Goal: Task Accomplishment & Management: Complete application form

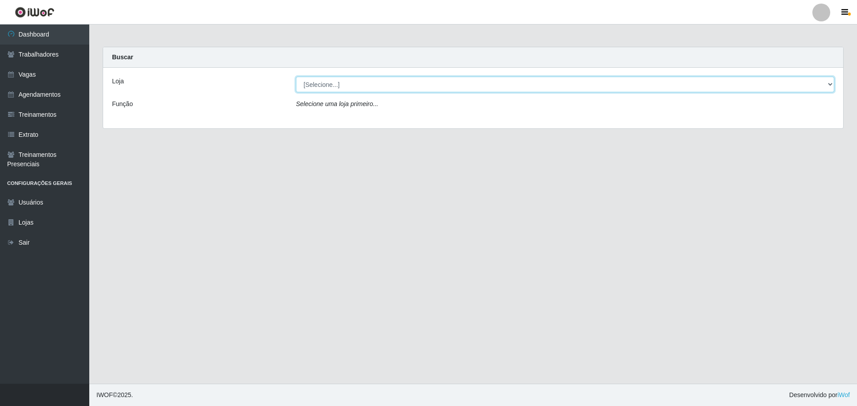
click at [359, 84] on select "[Selecione...] Minimercado Filezão O Filezão - Centenário" at bounding box center [565, 85] width 538 height 16
select select "203"
click at [296, 77] on select "[Selecione...] Minimercado Filezão O Filezão - Centenário" at bounding box center [565, 85] width 538 height 16
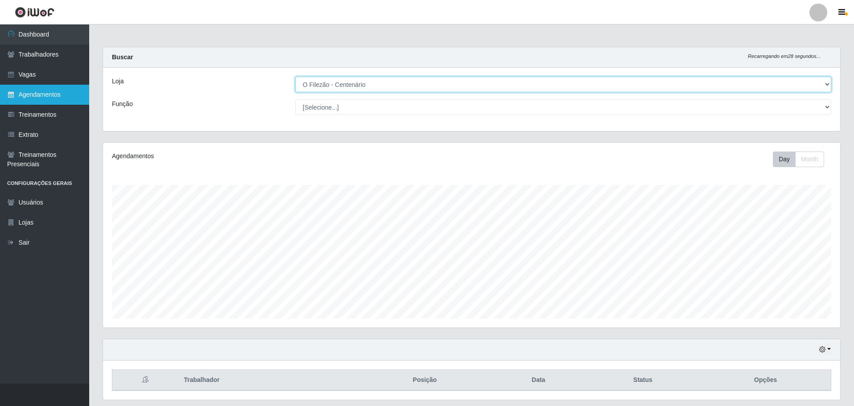
scroll to position [446015, 445463]
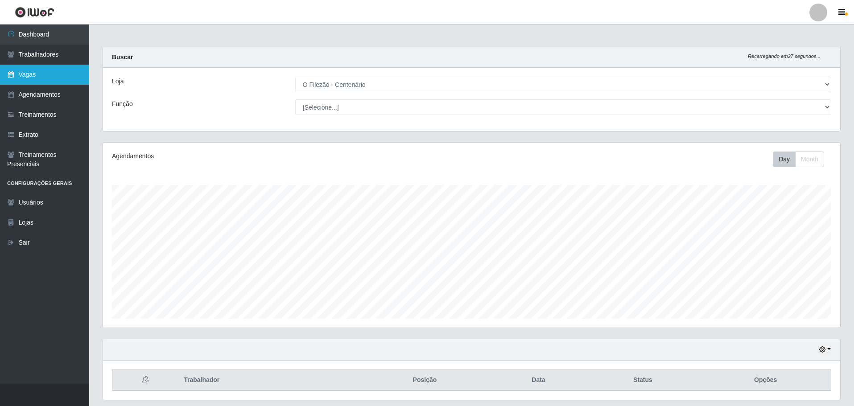
click at [36, 69] on link "Vagas" at bounding box center [44, 75] width 89 height 20
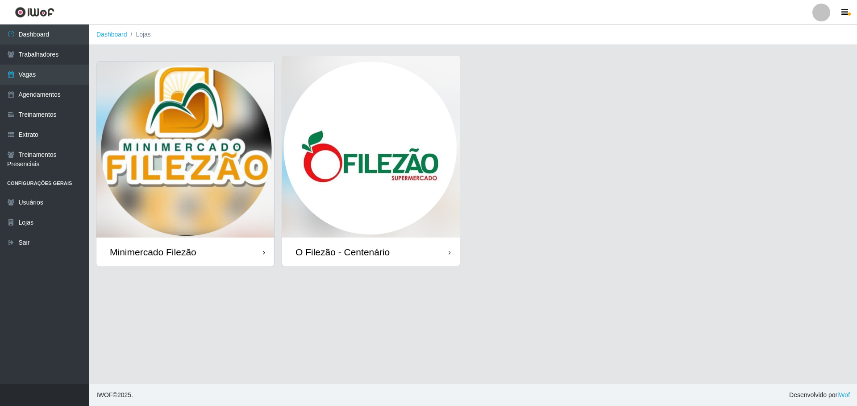
click at [402, 150] on img at bounding box center [371, 147] width 178 height 182
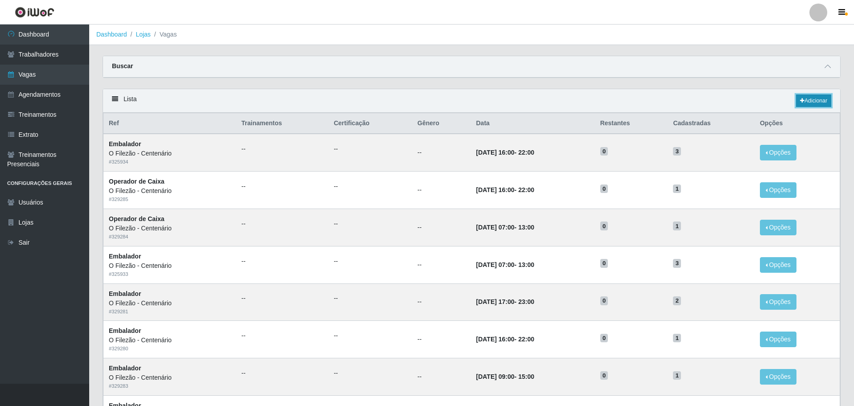
click at [808, 101] on link "Adicionar" at bounding box center [813, 101] width 35 height 12
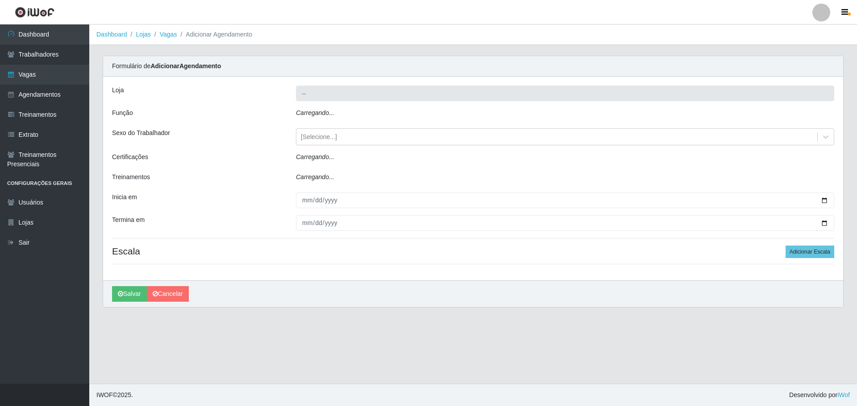
type input "O Filezão - Centenário"
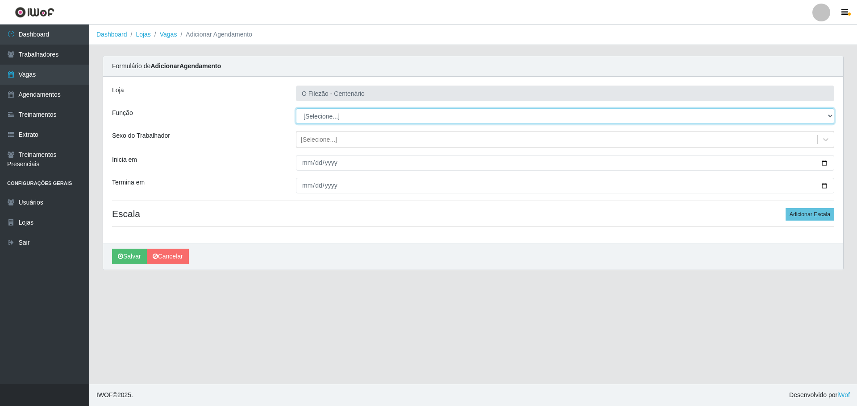
click at [328, 112] on select "[Selecione...] Auxiliar de Estacionamento Auxiliar de Estacionamento + Auxiliar…" at bounding box center [565, 116] width 538 height 16
select select "1"
click at [296, 108] on select "[Selecione...] Auxiliar de Estacionamento Auxiliar de Estacionamento + Auxiliar…" at bounding box center [565, 116] width 538 height 16
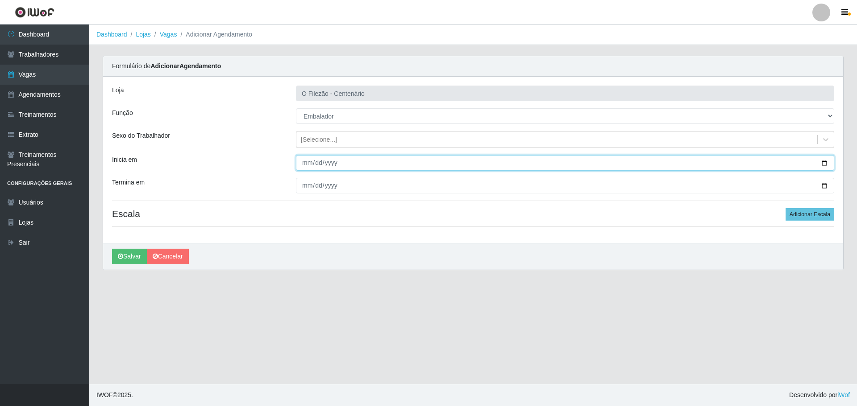
click at [824, 162] on input "Inicia em" at bounding box center [565, 163] width 538 height 16
type input "[DATE]"
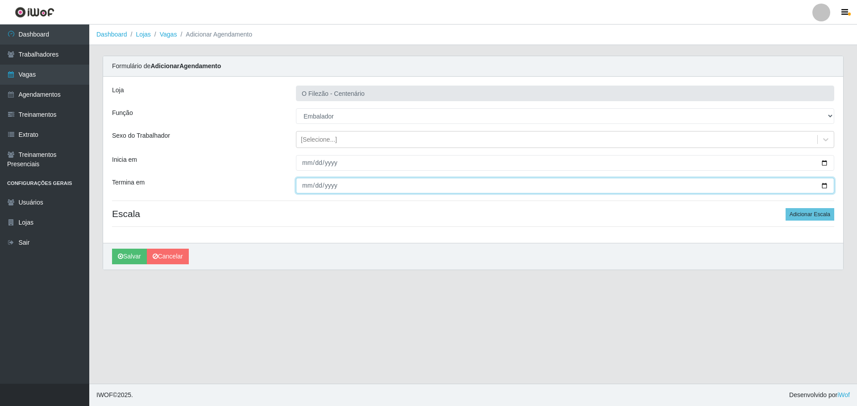
click at [820, 184] on input "Termina em" at bounding box center [565, 186] width 538 height 16
type input "[DATE]"
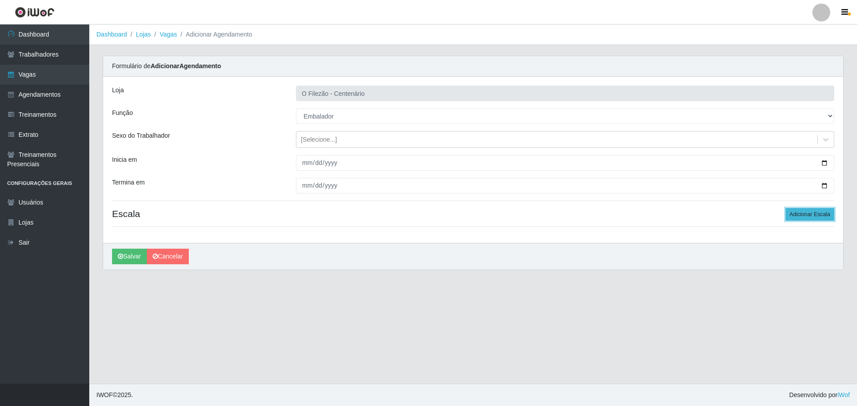
click at [818, 213] on button "Adicionar Escala" at bounding box center [809, 214] width 49 height 12
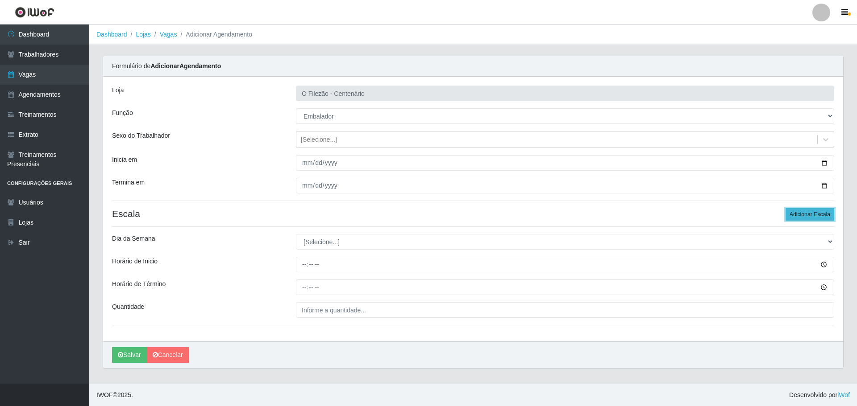
click at [811, 213] on button "Adicionar Escala" at bounding box center [809, 214] width 49 height 12
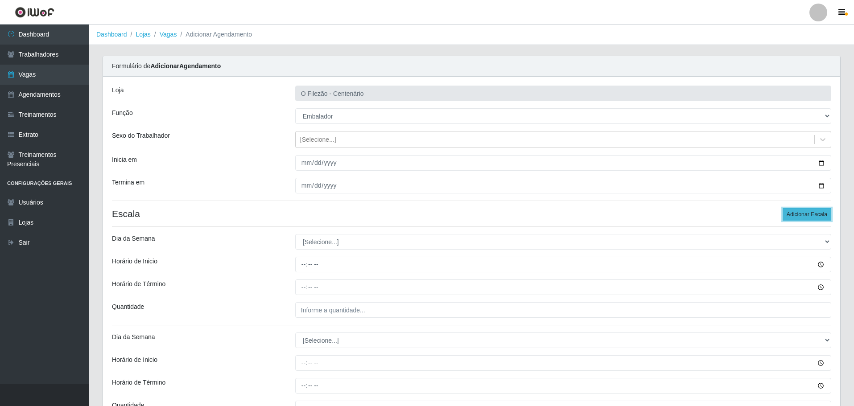
click at [811, 213] on button "Adicionar Escala" at bounding box center [807, 214] width 49 height 12
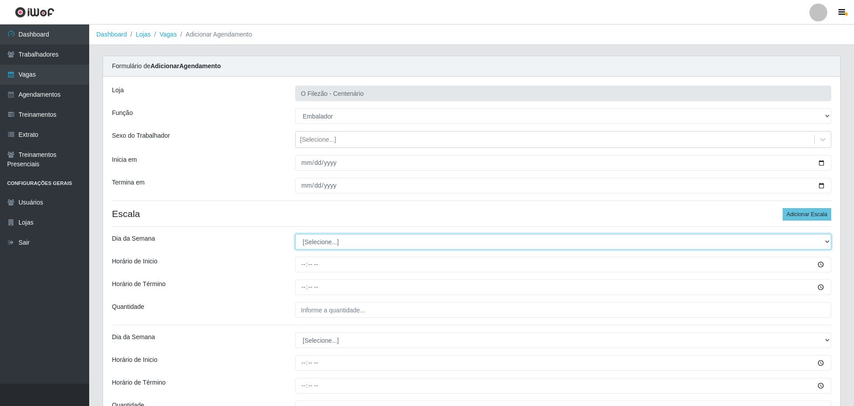
click at [318, 246] on select "[Selecione...] Segunda Terça Quarta Quinta Sexta Sábado Domingo" at bounding box center [563, 242] width 536 height 16
select select "1"
click at [295, 234] on select "[Selecione...] Segunda Terça Quarta Quinta Sexta Sábado Domingo" at bounding box center [563, 242] width 536 height 16
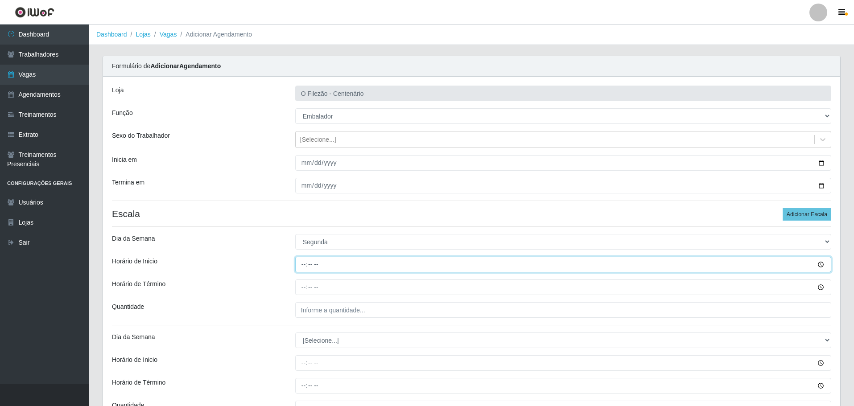
click at [300, 267] on input "Horário de Inicio" at bounding box center [563, 265] width 536 height 16
type input "16:00"
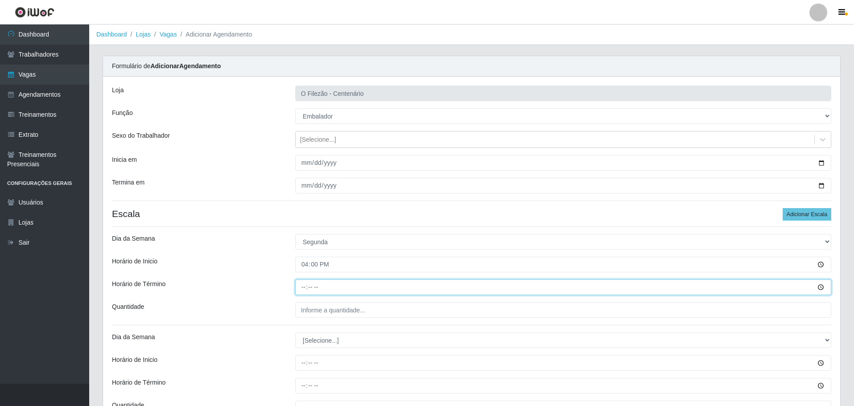
click at [301, 287] on input "Horário de Término" at bounding box center [563, 288] width 536 height 16
type input "22:00"
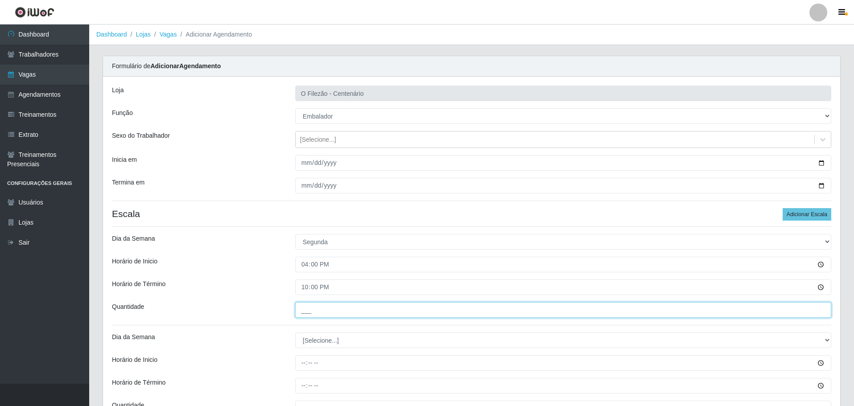
click at [308, 310] on input "___" at bounding box center [563, 311] width 536 height 16
type input "02_"
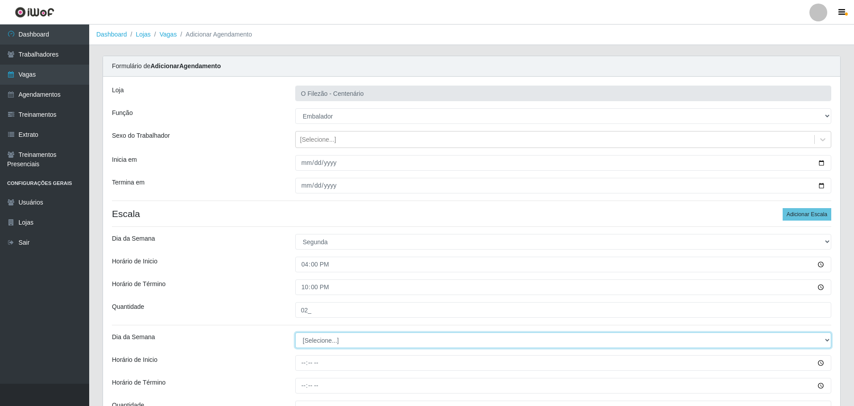
click at [315, 341] on select "[Selecione...] Segunda Terça Quarta Quinta Sexta Sábado Domingo" at bounding box center [563, 341] width 536 height 16
select select "1"
click at [295, 333] on select "[Selecione...] Segunda Terça Quarta Quinta Sexta Sábado Domingo" at bounding box center [563, 341] width 536 height 16
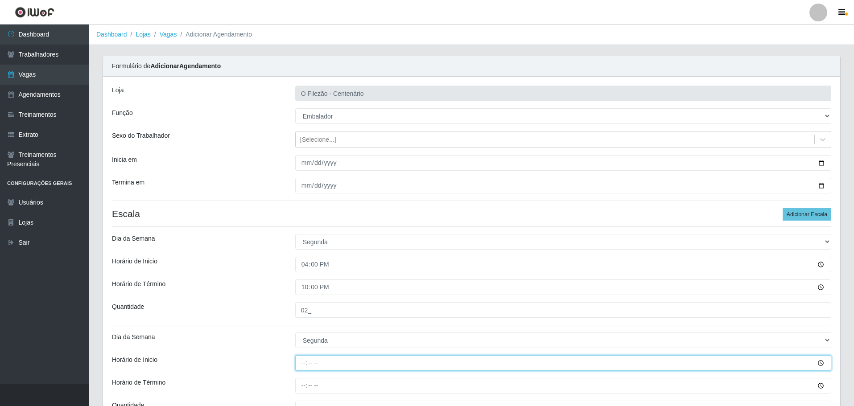
click at [299, 366] on input "Horário de Inicio" at bounding box center [563, 364] width 536 height 16
type input "17:00"
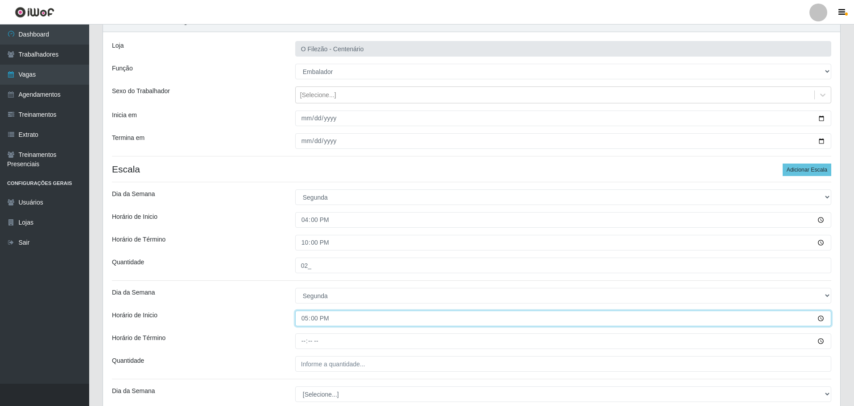
scroll to position [89, 0]
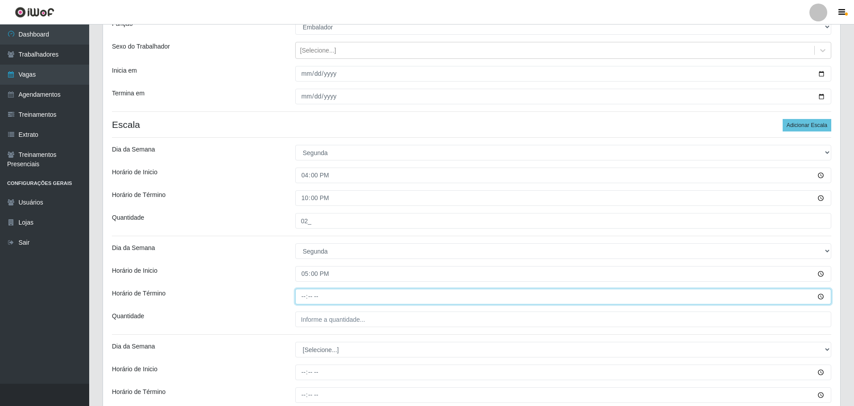
click at [304, 297] on input "Horário de Término" at bounding box center [563, 297] width 536 height 16
type input "20:00"
click at [304, 297] on input "Horário de Término" at bounding box center [563, 297] width 536 height 16
type input "23:00"
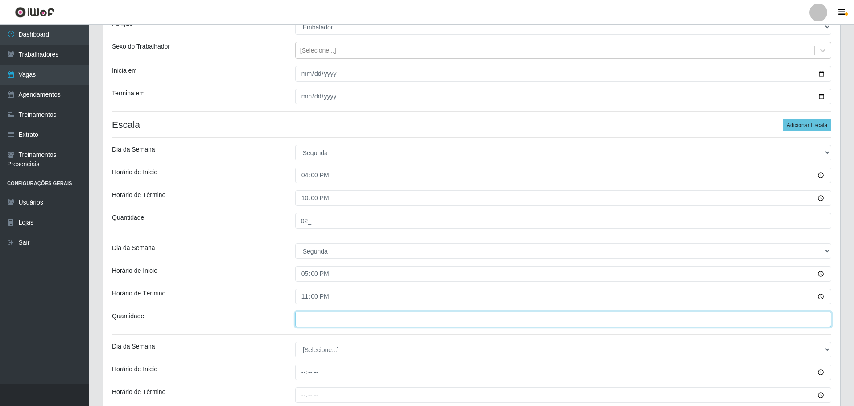
click at [314, 324] on input "___" at bounding box center [563, 320] width 536 height 16
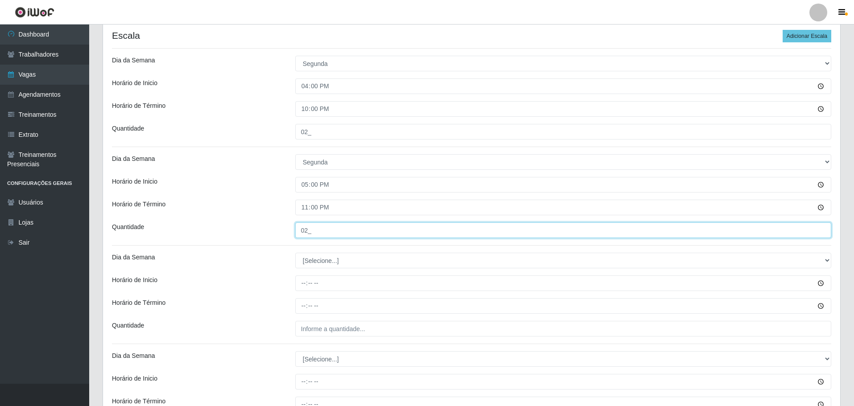
type input "02_"
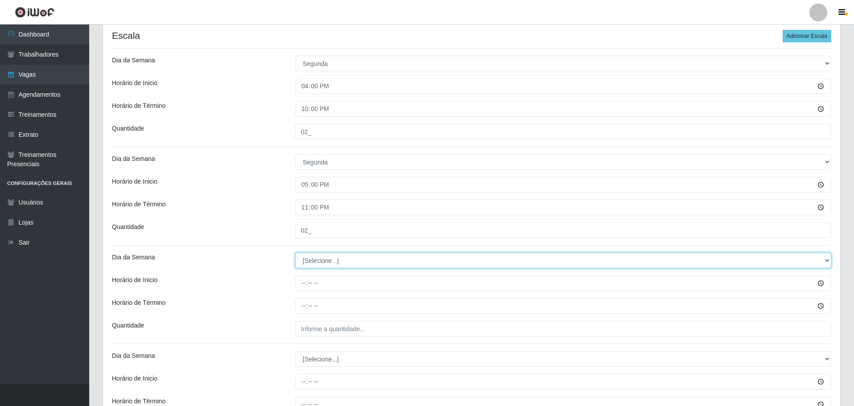
click at [325, 257] on select "[Selecione...] Segunda Terça Quarta Quinta Sexta Sábado Domingo" at bounding box center [563, 261] width 536 height 16
select select "2"
click at [295, 253] on select "[Selecione...] Segunda Terça Quarta Quinta Sexta Sábado Domingo" at bounding box center [563, 261] width 536 height 16
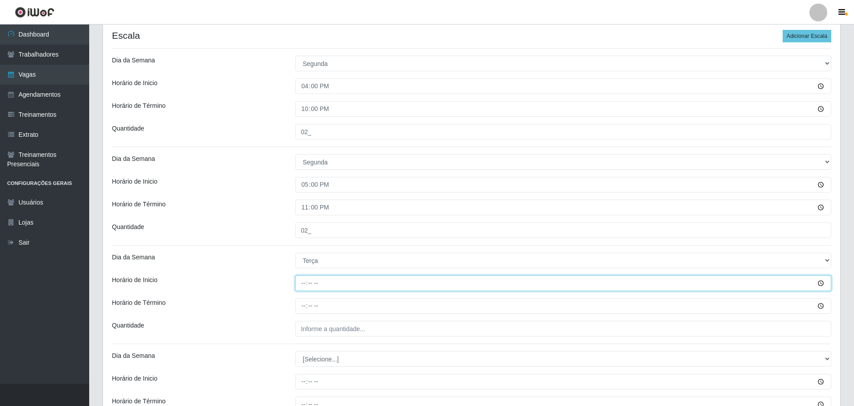
click at [304, 286] on input "Horário de Inicio" at bounding box center [563, 284] width 536 height 16
type input "17:00"
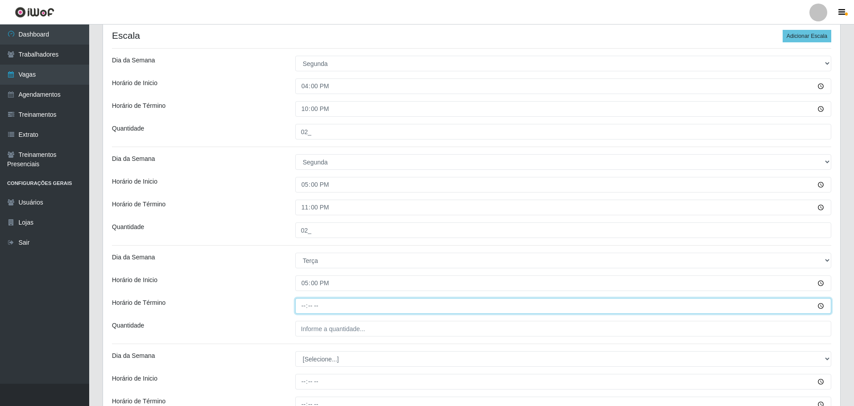
click at [306, 311] on input "Horário de Término" at bounding box center [563, 307] width 536 height 16
type input "23:00"
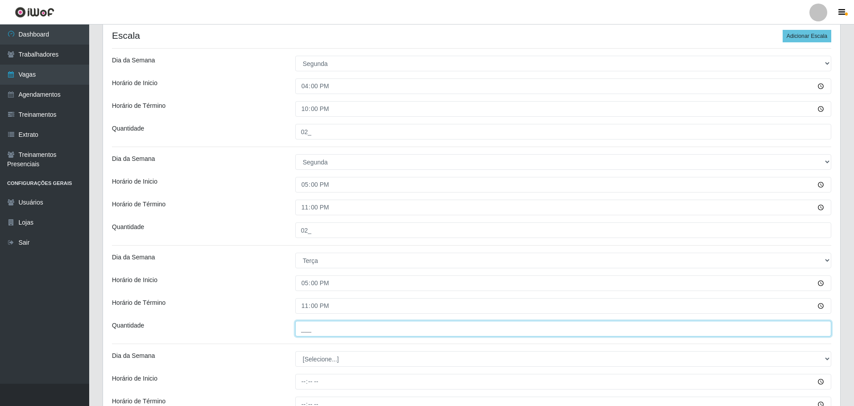
click at [305, 328] on input "___" at bounding box center [563, 329] width 536 height 16
type input "01_"
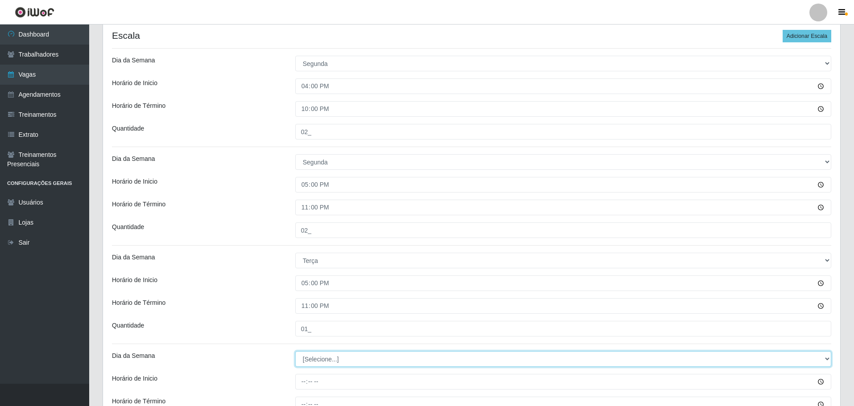
click at [311, 361] on select "[Selecione...] Segunda Terça Quarta Quinta Sexta Sábado Domingo" at bounding box center [563, 360] width 536 height 16
select select "2"
click at [295, 352] on select "[Selecione...] Segunda Terça Quarta Quinta Sexta Sábado Domingo" at bounding box center [563, 360] width 536 height 16
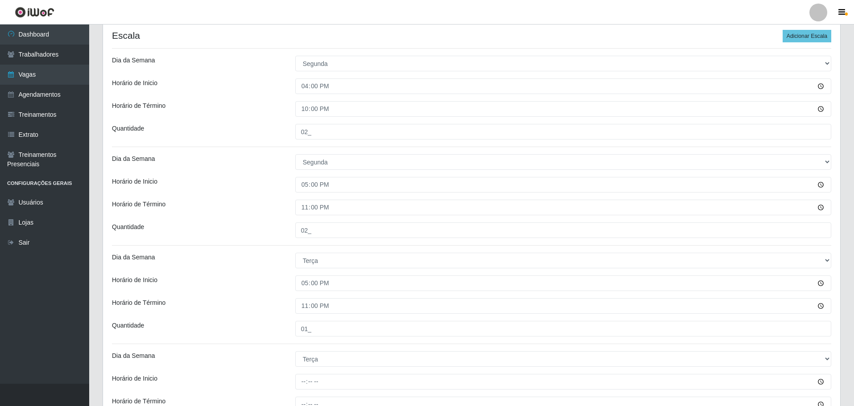
click at [265, 293] on div "Loja O Filezão - Centenário Função [Selecione...] Auxiliar de Estacionamento Au…" at bounding box center [472, 277] width 738 height 758
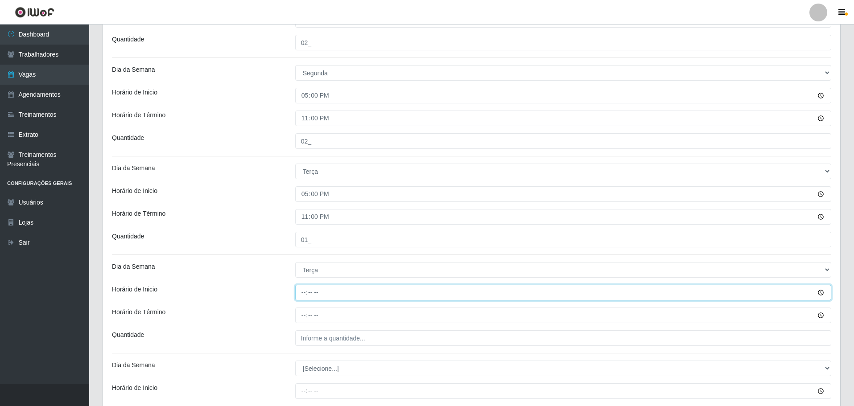
click at [302, 292] on input "Horário de Inicio" at bounding box center [563, 293] width 536 height 16
type input "16:00"
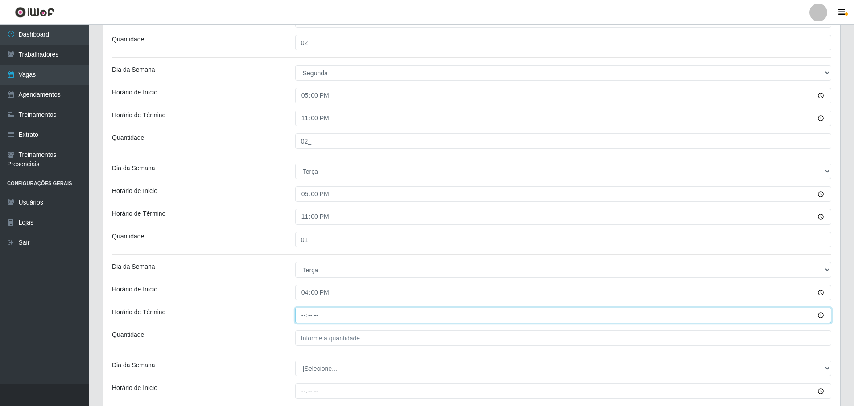
click at [300, 319] on input "Horário de Término" at bounding box center [563, 316] width 536 height 16
type input "22:00"
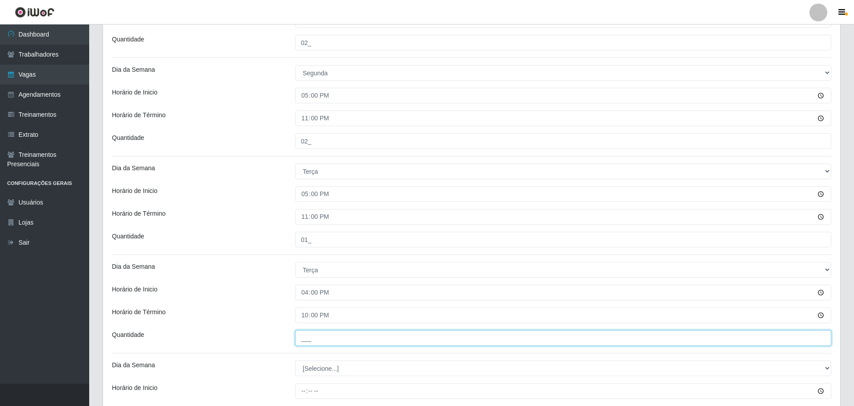
click at [305, 343] on input "___" at bounding box center [563, 339] width 536 height 16
type input "01_"
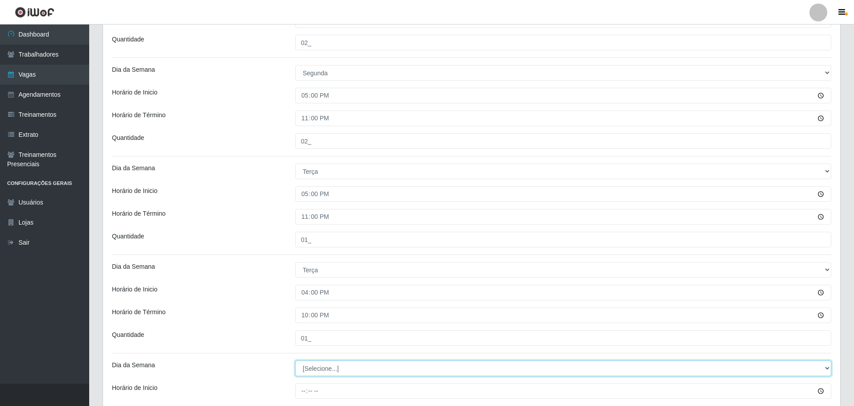
click at [336, 370] on select "[Selecione...] Segunda Terça Quarta Quinta Sexta Sábado Domingo" at bounding box center [563, 369] width 536 height 16
select select "3"
click at [295, 361] on select "[Selecione...] Segunda Terça Quarta Quinta Sexta Sábado Domingo" at bounding box center [563, 369] width 536 height 16
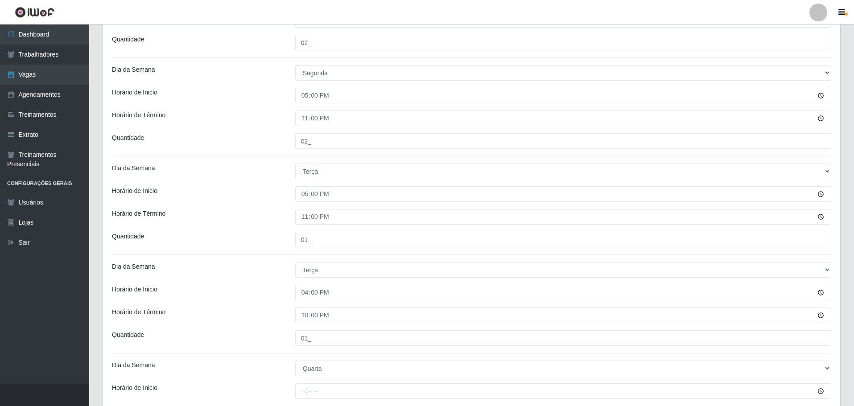
click at [229, 288] on div "Horário de Inicio" at bounding box center [196, 293] width 183 height 16
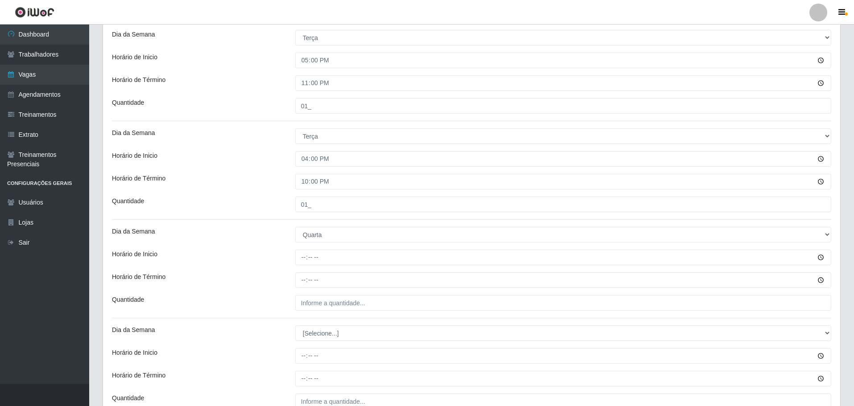
scroll to position [446, 0]
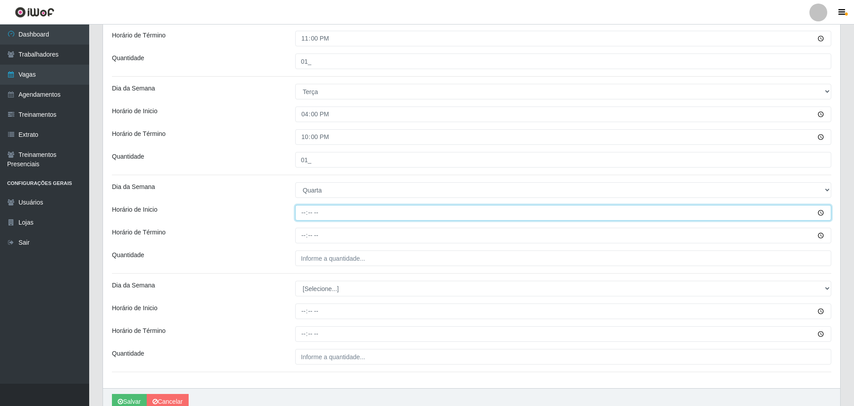
click at [301, 213] on input "Horário de Inicio" at bounding box center [563, 213] width 536 height 16
type input "17:00"
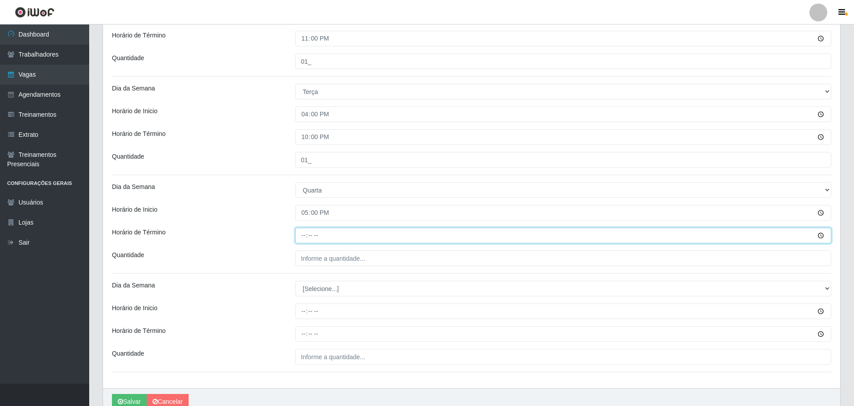
click at [300, 236] on input "Horário de Término" at bounding box center [563, 236] width 536 height 16
type input "23:00"
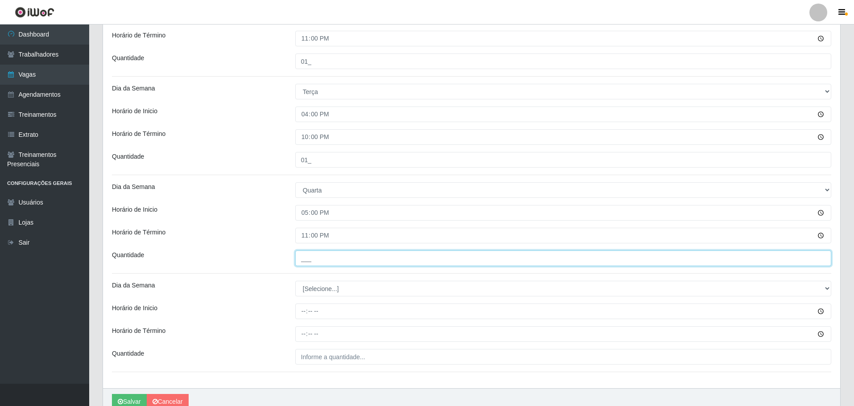
click at [303, 257] on input "___" at bounding box center [563, 259] width 536 height 16
type input "02_"
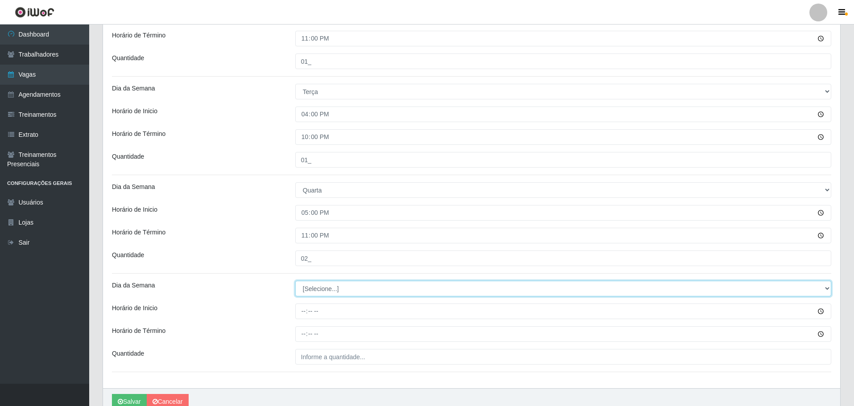
click at [321, 286] on select "[Selecione...] Segunda Terça Quarta Quinta Sexta Sábado Domingo" at bounding box center [563, 289] width 536 height 16
select select "3"
click at [295, 281] on select "[Selecione...] Segunda Terça Quarta Quinta Sexta Sábado Domingo" at bounding box center [563, 289] width 536 height 16
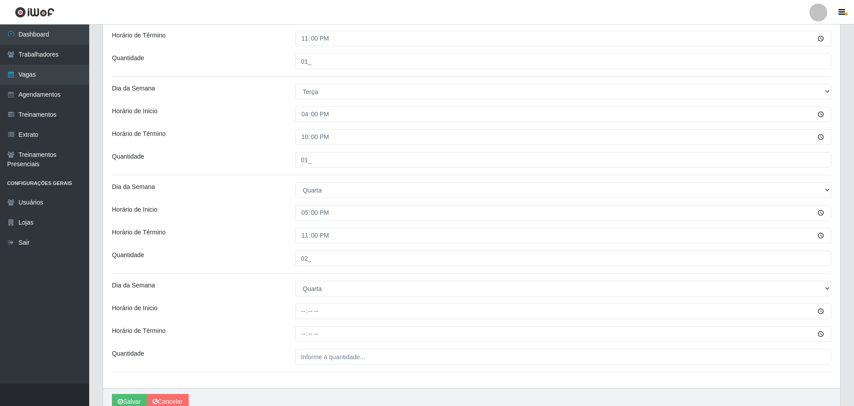
click at [275, 322] on div "Loja O Filezão - Centenário Função [Selecione...] Auxiliar de Estacionamento Au…" at bounding box center [472, 10] width 738 height 758
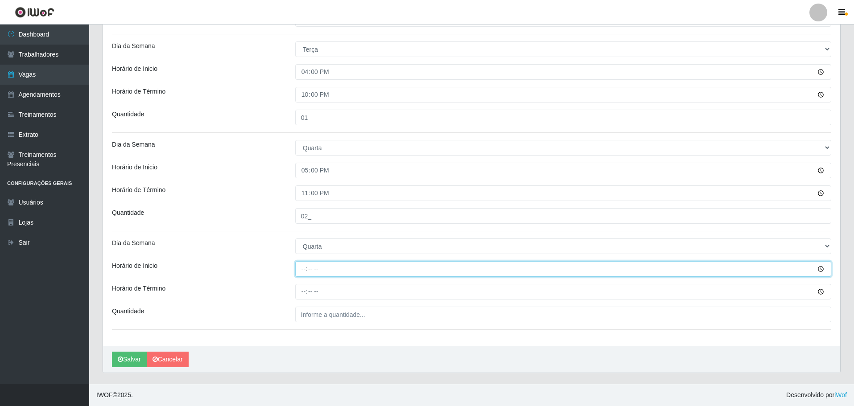
click at [304, 270] on input "Horário de Inicio" at bounding box center [563, 269] width 536 height 16
type input "16:00"
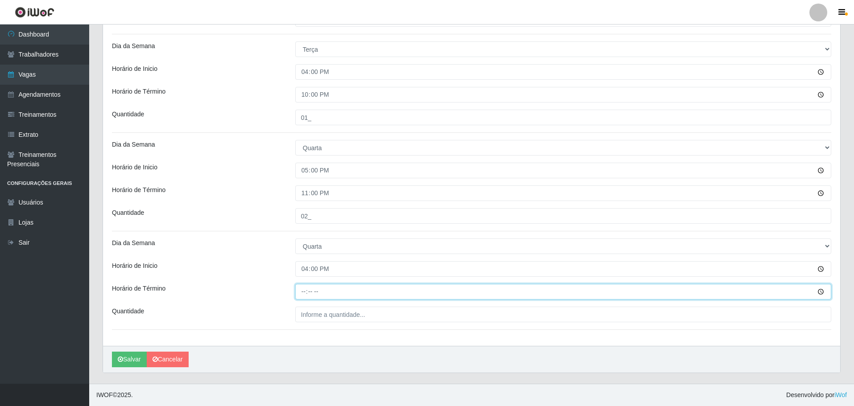
click at [301, 292] on input "Horário de Término" at bounding box center [563, 292] width 536 height 16
type input "22:00"
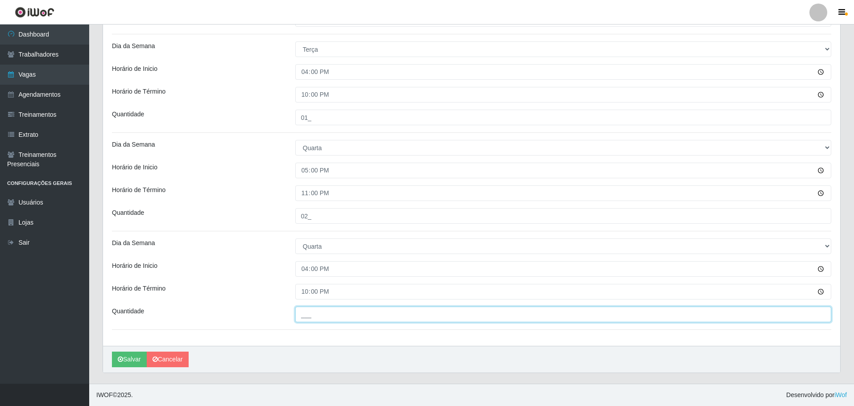
click at [313, 320] on input "___" at bounding box center [563, 315] width 536 height 16
type input "01_"
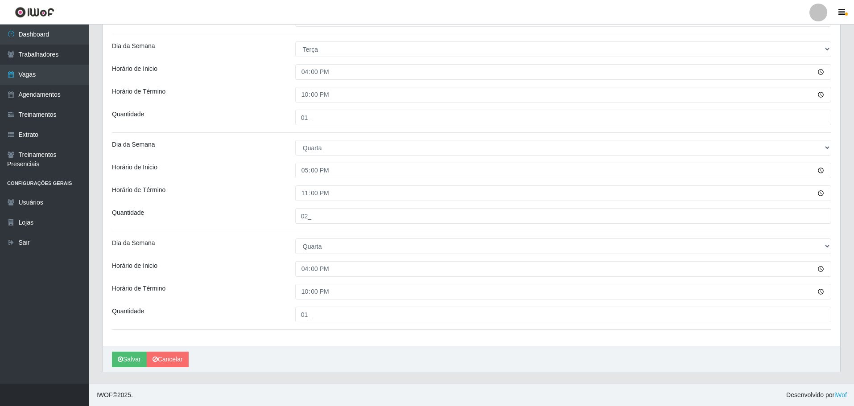
click at [132, 355] on button "Salvar" at bounding box center [129, 360] width 35 height 16
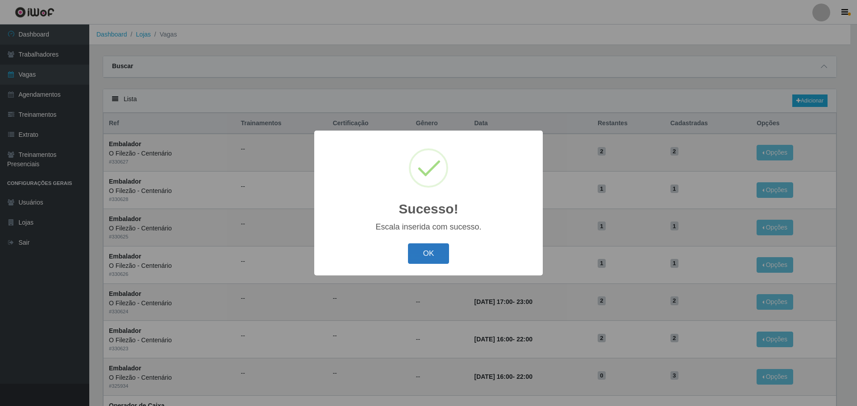
click at [415, 247] on button "OK" at bounding box center [428, 254] width 41 height 21
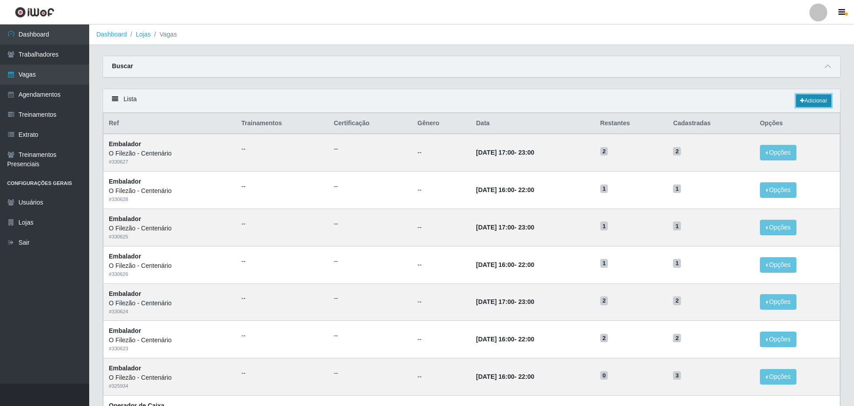
click at [810, 99] on link "Adicionar" at bounding box center [813, 101] width 35 height 12
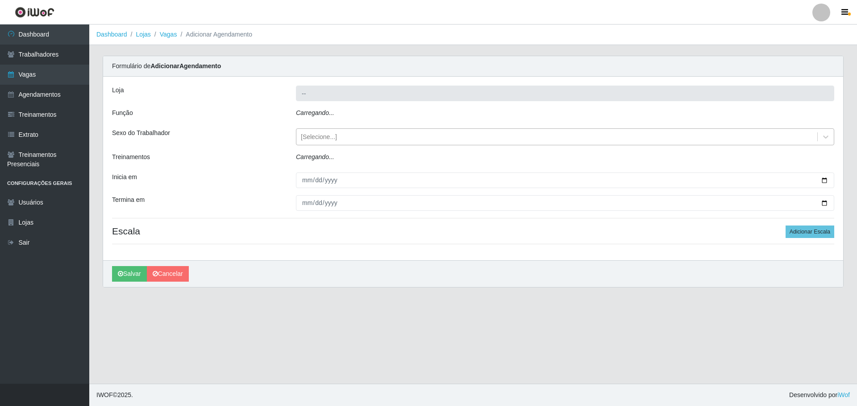
type input "O Filezão - Centenário"
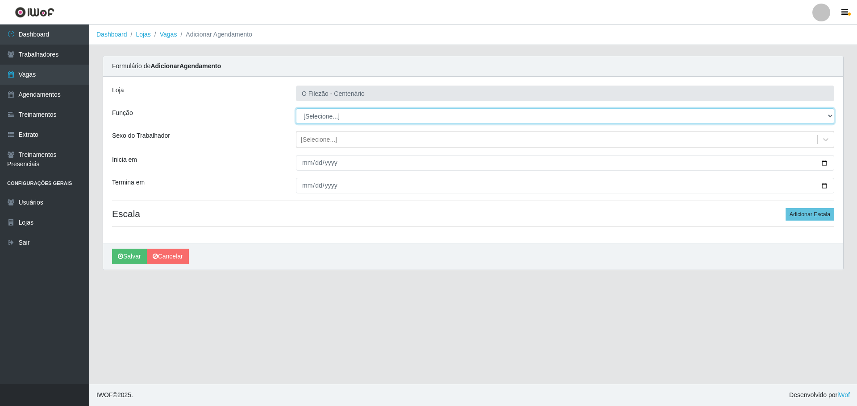
click at [325, 115] on select "[Selecione...] Auxiliar de Estacionamento Auxiliar de Estacionamento + Auxiliar…" at bounding box center [565, 116] width 538 height 16
select select "1"
click at [296, 108] on select "[Selecione...] Auxiliar de Estacionamento Auxiliar de Estacionamento + Auxiliar…" at bounding box center [565, 116] width 538 height 16
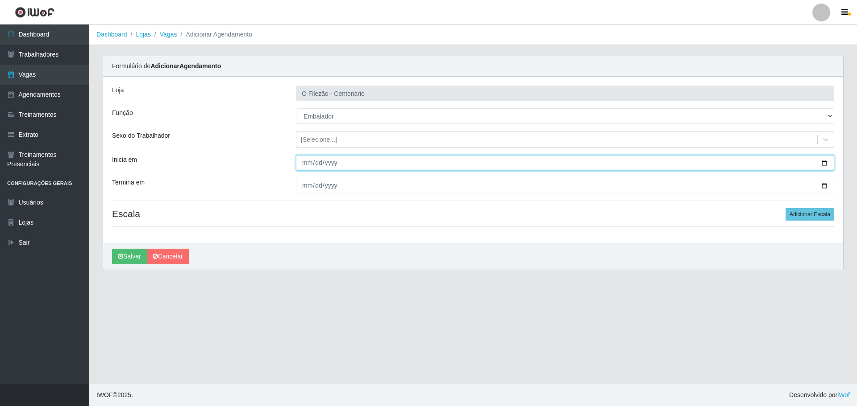
click at [821, 163] on input "Inicia em" at bounding box center [565, 163] width 538 height 16
type input "[DATE]"
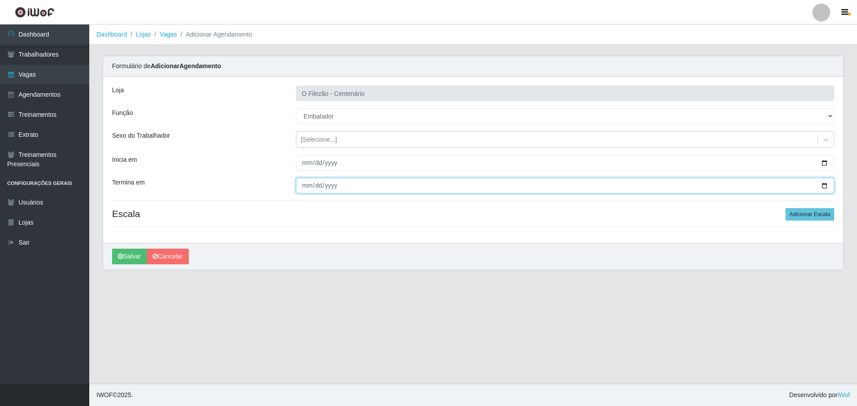
click at [824, 183] on input "Termina em" at bounding box center [565, 186] width 538 height 16
type input "[DATE]"
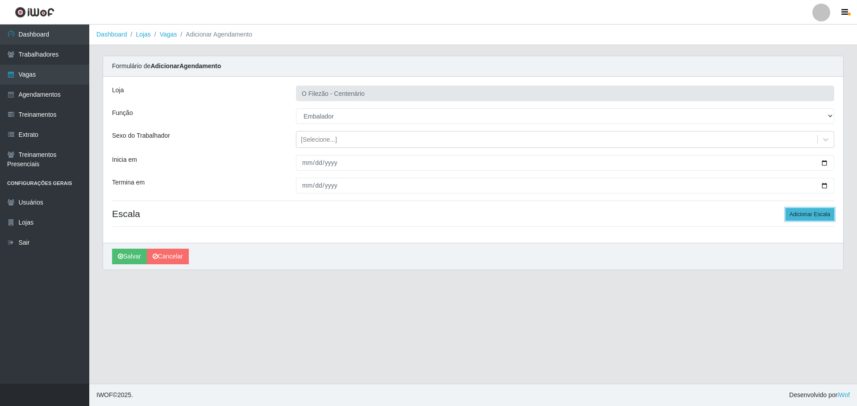
click at [808, 219] on button "Adicionar Escala" at bounding box center [809, 214] width 49 height 12
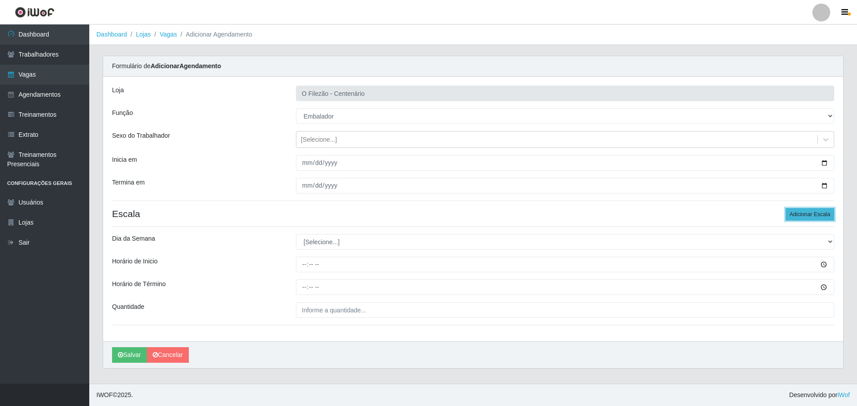
click at [808, 219] on button "Adicionar Escala" at bounding box center [809, 214] width 49 height 12
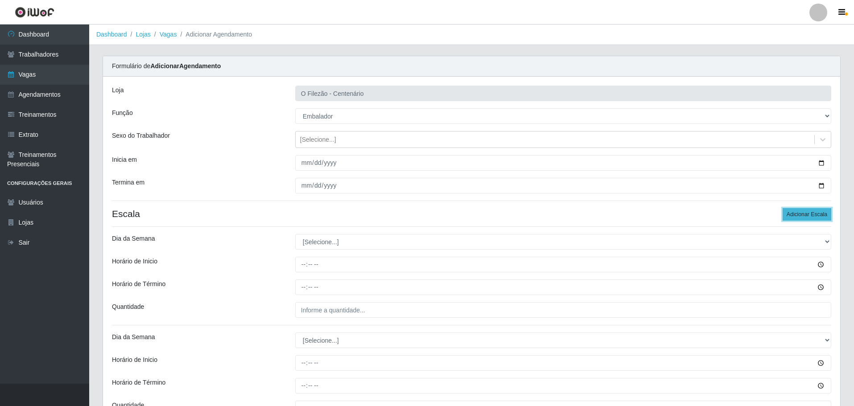
click at [808, 219] on button "Adicionar Escala" at bounding box center [807, 214] width 49 height 12
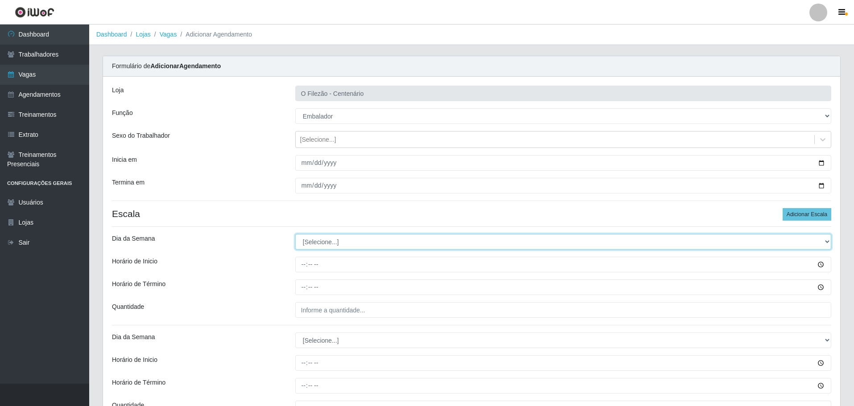
click at [360, 239] on select "[Selecione...] Segunda Terça Quarta Quinta Sexta Sábado Domingo" at bounding box center [563, 242] width 536 height 16
select select "4"
click at [295, 234] on select "[Selecione...] Segunda Terça Quarta Quinta Sexta Sábado Domingo" at bounding box center [563, 242] width 536 height 16
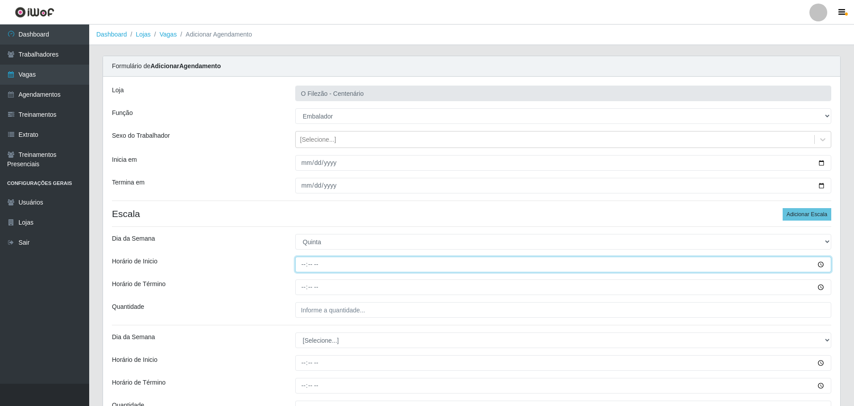
click at [301, 265] on input "Horário de Inicio" at bounding box center [563, 265] width 536 height 16
type input "17:00"
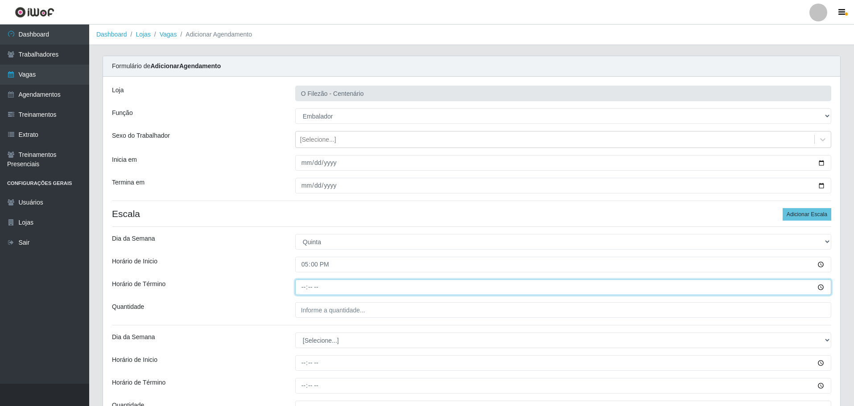
click at [300, 288] on input "Horário de Término" at bounding box center [563, 288] width 536 height 16
type input "23:00"
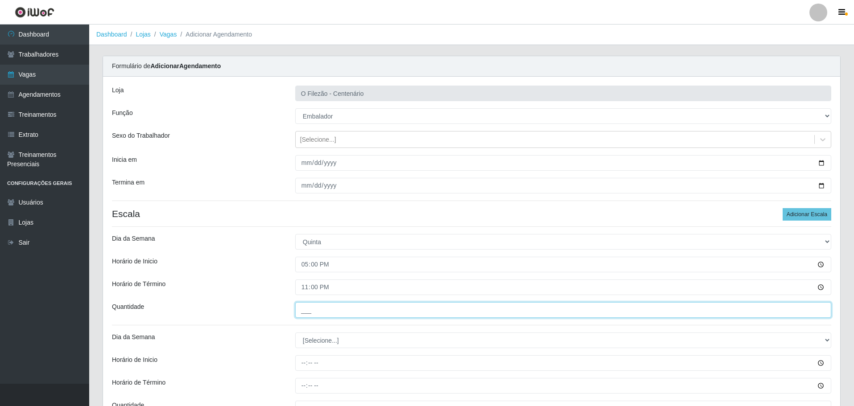
click at [312, 307] on input "___" at bounding box center [563, 311] width 536 height 16
type input "01_"
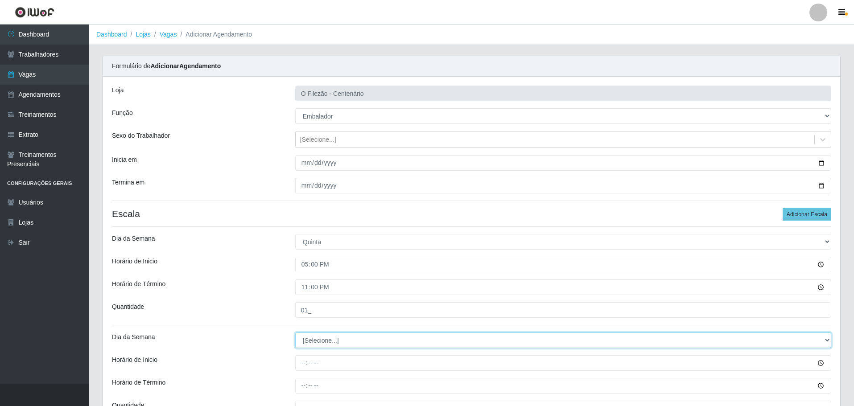
click at [318, 348] on select "[Selecione...] Segunda Terça Quarta Quinta Sexta Sábado Domingo" at bounding box center [563, 341] width 536 height 16
select select "4"
click at [295, 333] on select "[Selecione...] Segunda Terça Quarta Quinta Sexta Sábado Domingo" at bounding box center [563, 341] width 536 height 16
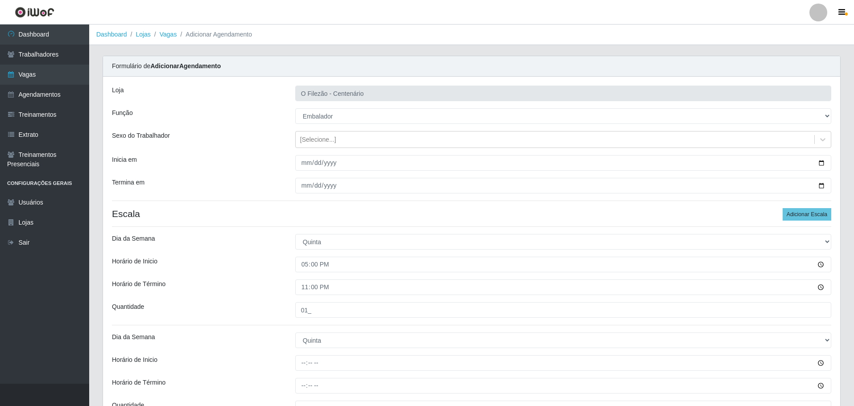
click at [269, 290] on div "Horário de Término" at bounding box center [196, 288] width 183 height 16
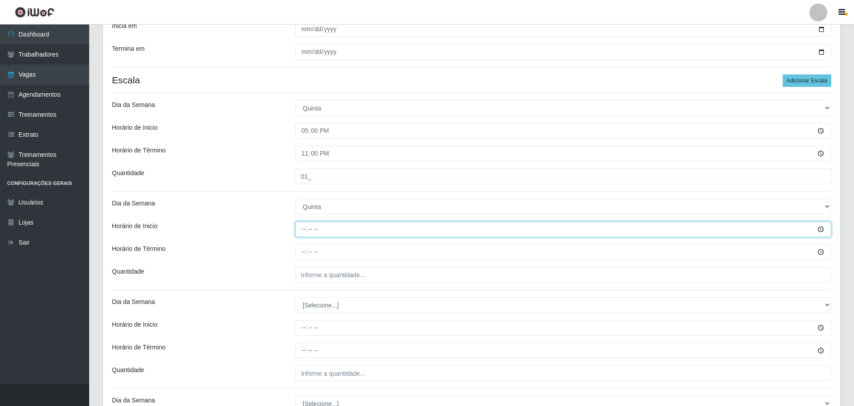
click at [300, 235] on input "Horário de Inicio" at bounding box center [563, 230] width 536 height 16
type input "16:00"
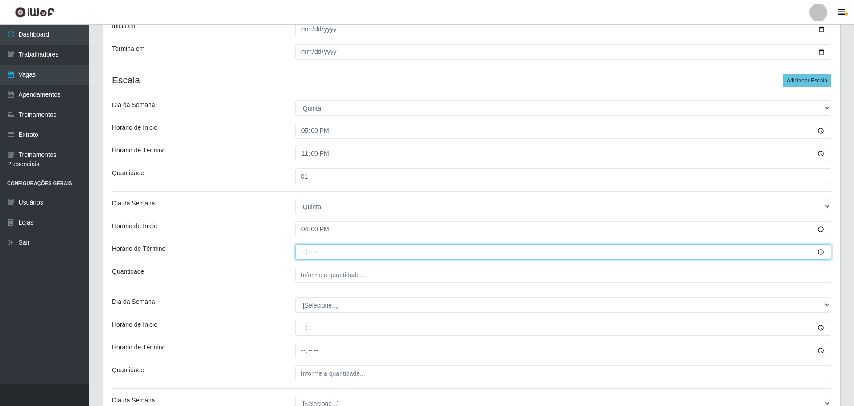
click at [304, 251] on input "Horário de Término" at bounding box center [563, 253] width 536 height 16
type input "22:00"
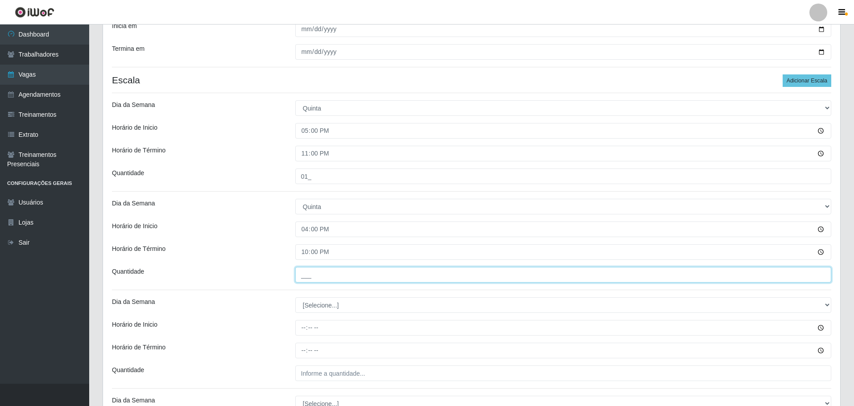
click at [306, 277] on input "___" at bounding box center [563, 275] width 536 height 16
type input "01_"
click at [254, 258] on div "Horário de Término" at bounding box center [196, 253] width 183 height 16
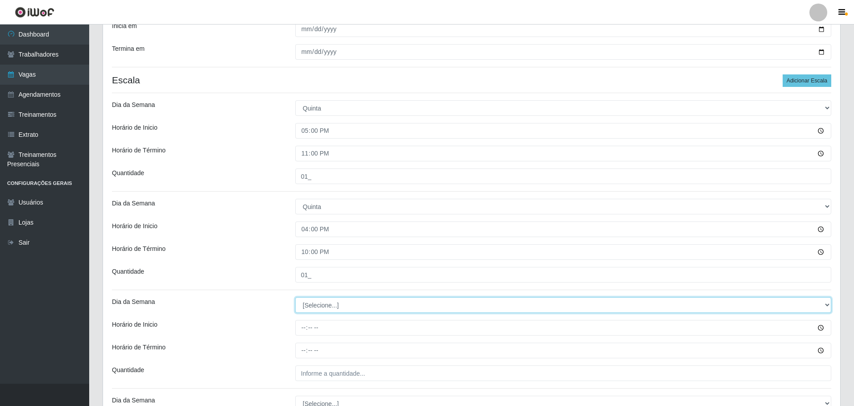
click at [314, 305] on select "[Selecione...] Segunda Terça Quarta Quinta Sexta Sábado Domingo" at bounding box center [563, 306] width 536 height 16
select select "4"
click at [295, 298] on select "[Selecione...] Segunda Terça Quarta Quinta Sexta Sábado Domingo" at bounding box center [563, 306] width 536 height 16
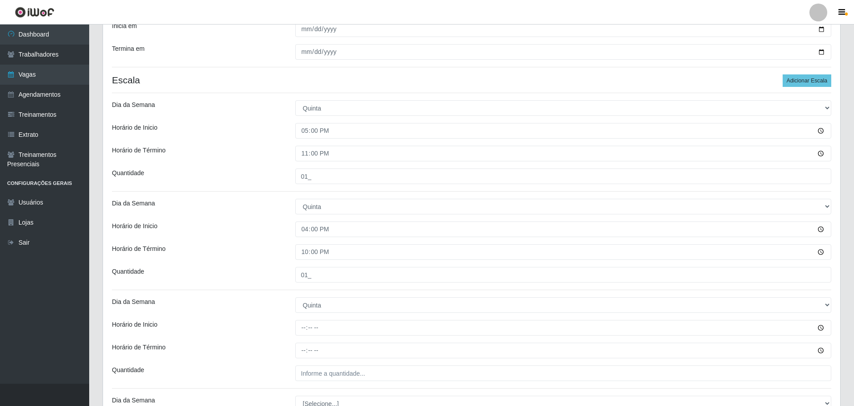
click at [251, 258] on div "Horário de Término" at bounding box center [196, 253] width 183 height 16
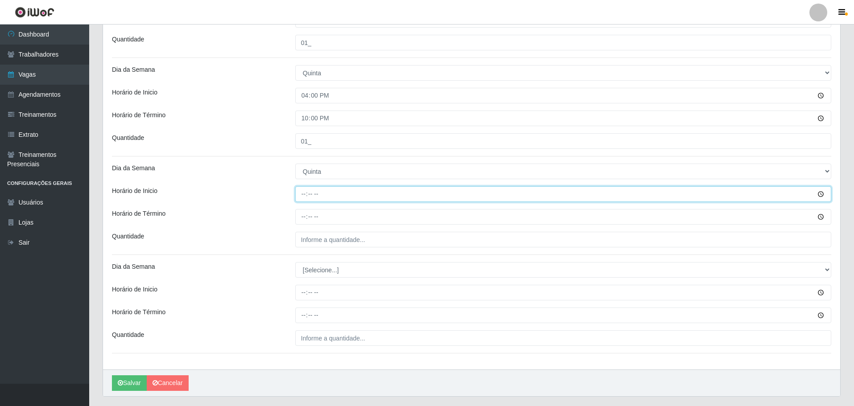
click at [303, 198] on input "Horário de Inicio" at bounding box center [563, 195] width 536 height 16
type input "08:00"
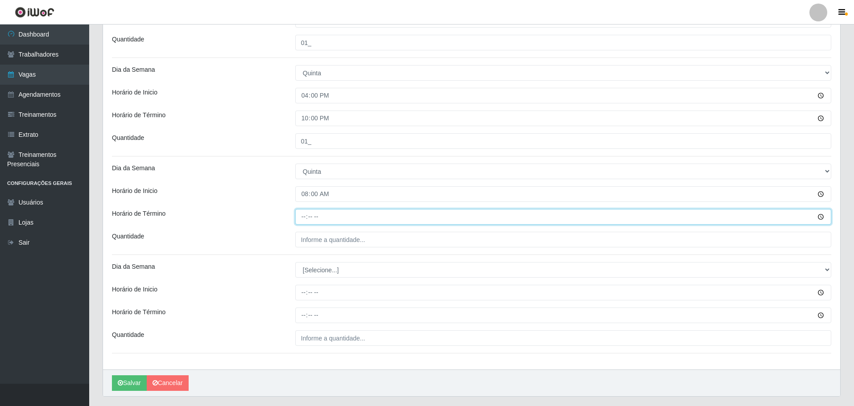
click at [305, 218] on input "Horário de Término" at bounding box center [563, 217] width 536 height 16
type input "14:00"
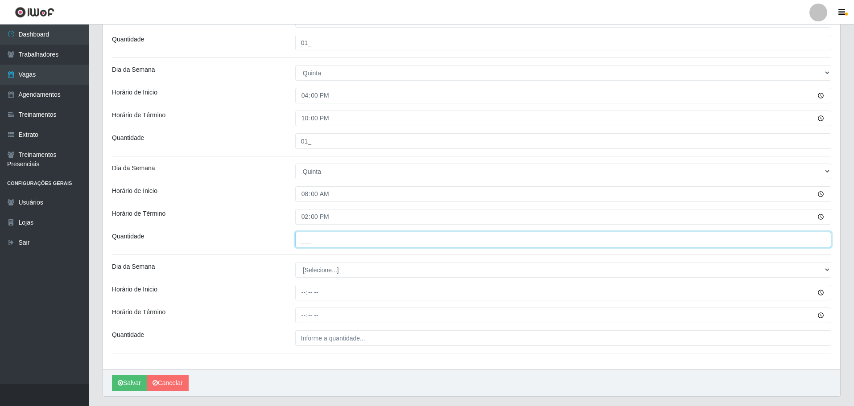
click at [317, 244] on input "___" at bounding box center [563, 240] width 536 height 16
type input "01_"
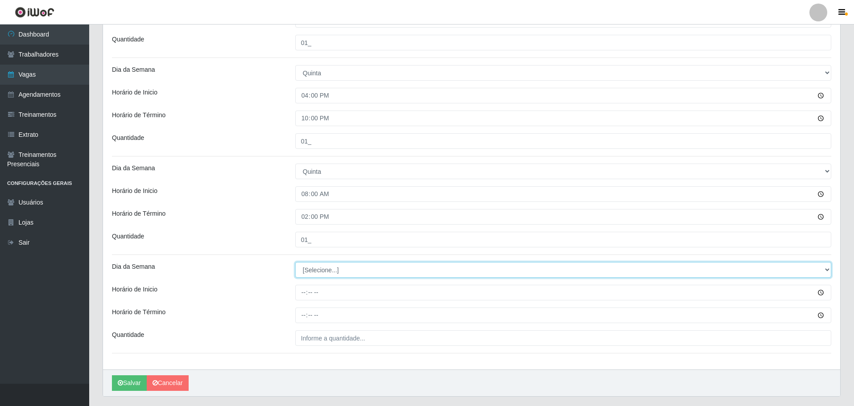
drag, startPoint x: 319, startPoint y: 263, endPoint x: 319, endPoint y: 271, distance: 8.1
click at [319, 264] on select "[Selecione...] Segunda Terça Quarta Quinta Sexta Sábado Domingo" at bounding box center [563, 270] width 536 height 16
select select "5"
click at [295, 262] on select "[Selecione...] Segunda Terça Quarta Quinta Sexta Sábado Domingo" at bounding box center [563, 270] width 536 height 16
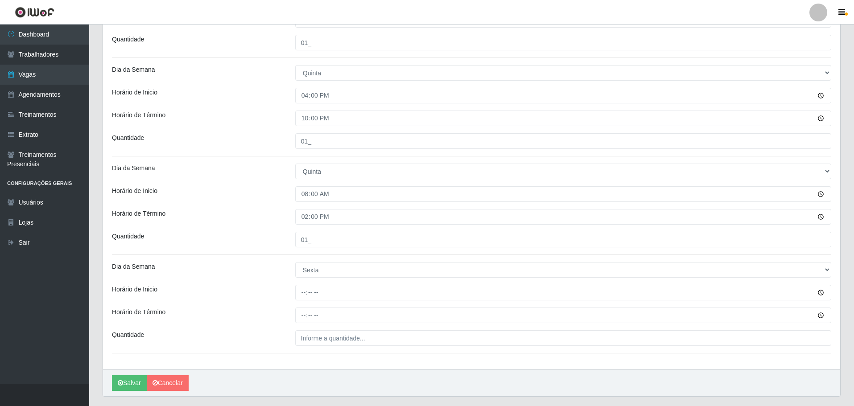
click at [265, 310] on div "Horário de Término" at bounding box center [196, 316] width 183 height 16
click at [306, 289] on input "Horário de Inicio" at bounding box center [563, 293] width 536 height 16
type input "17:00"
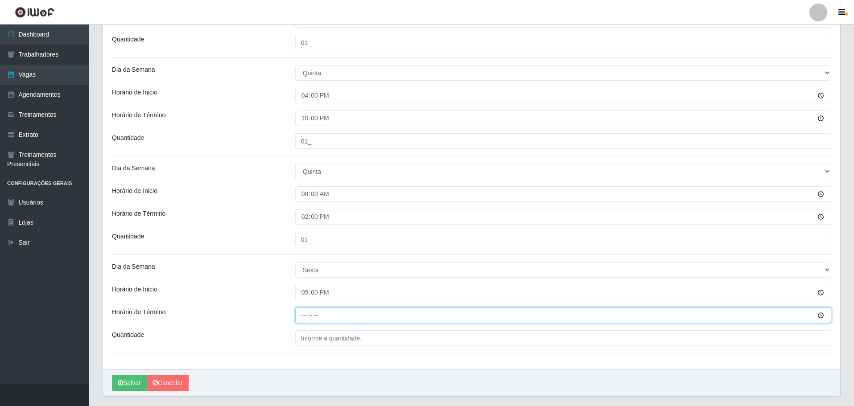
click at [301, 316] on input "Horário de Término" at bounding box center [563, 316] width 536 height 16
type input "23:00"
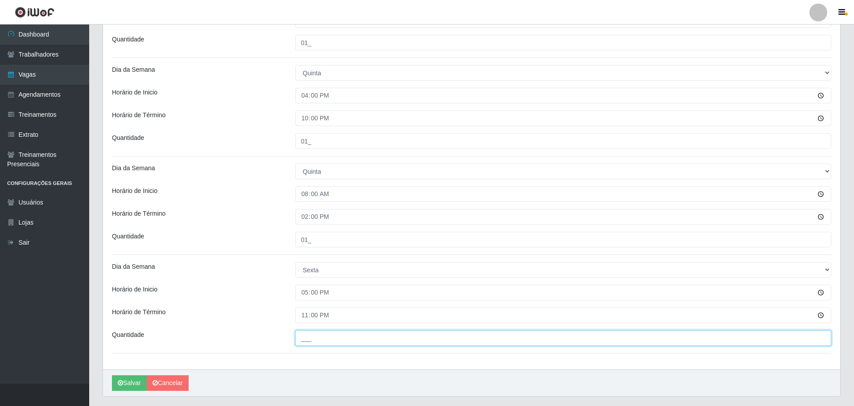
click at [311, 343] on input "___" at bounding box center [563, 339] width 536 height 16
type input "01_"
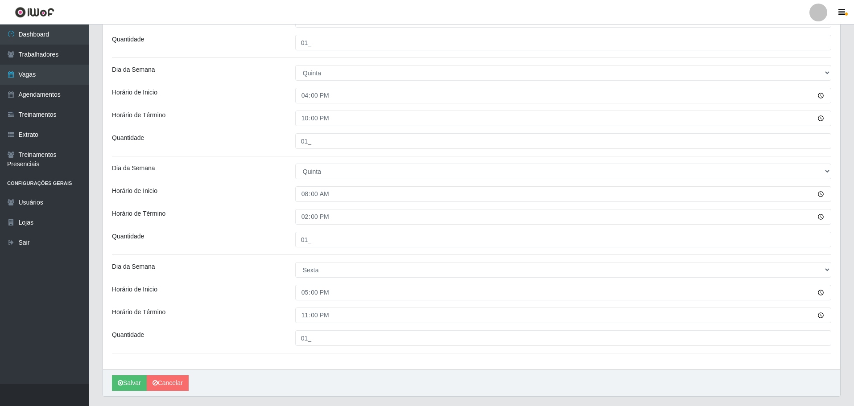
click at [249, 265] on div "Dia da Semana" at bounding box center [196, 270] width 183 height 16
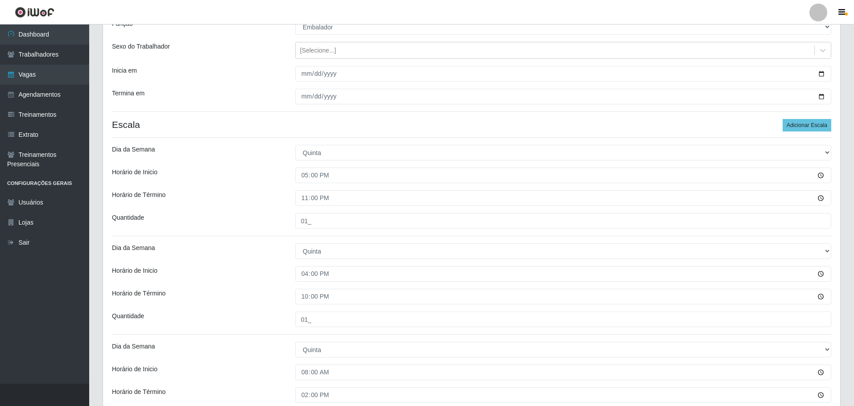
scroll to position [45, 0]
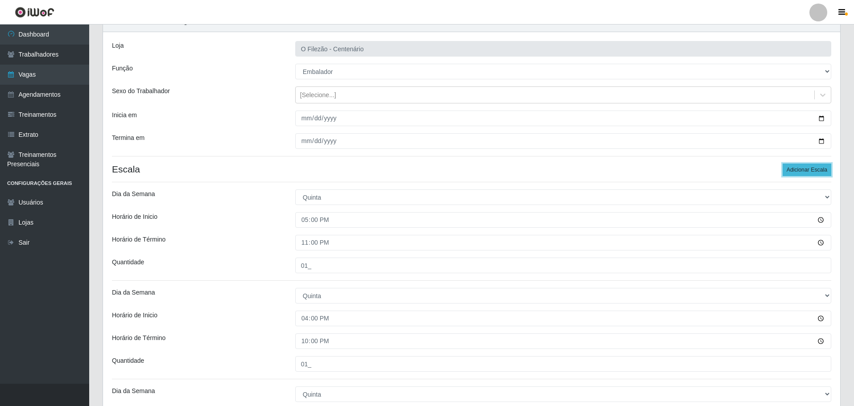
click at [796, 174] on button "Adicionar Escala" at bounding box center [807, 170] width 49 height 12
click at [800, 173] on button "Adicionar Escala" at bounding box center [807, 170] width 49 height 12
drag, startPoint x: 800, startPoint y: 173, endPoint x: 686, endPoint y: 177, distance: 113.9
click at [800, 172] on button "Adicionar Escala" at bounding box center [807, 170] width 49 height 12
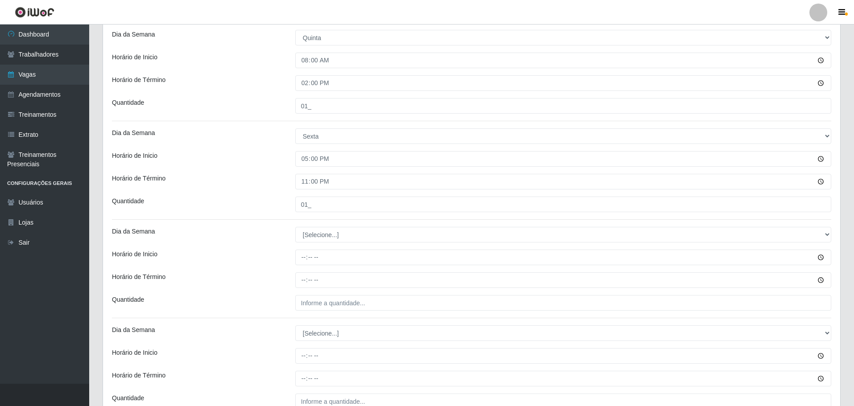
scroll to position [446, 0]
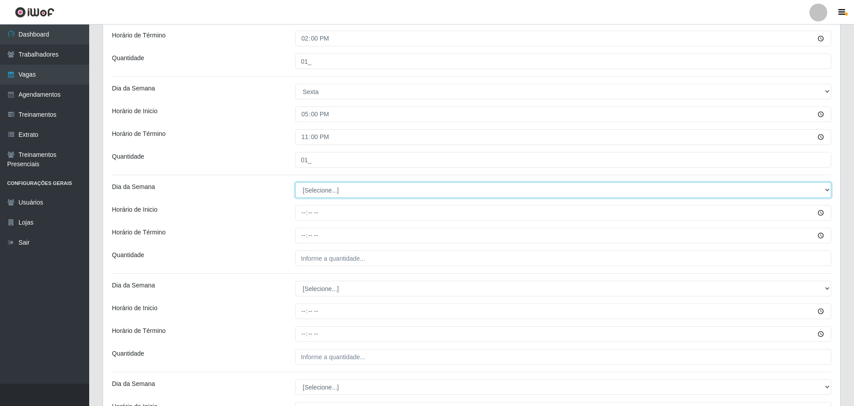
click at [319, 189] on select "[Selecione...] Segunda Terça Quarta Quinta Sexta Sábado Domingo" at bounding box center [563, 190] width 536 height 16
select select "5"
click at [295, 182] on select "[Selecione...] Segunda Terça Quarta Quinta Sexta Sábado Domingo" at bounding box center [563, 190] width 536 height 16
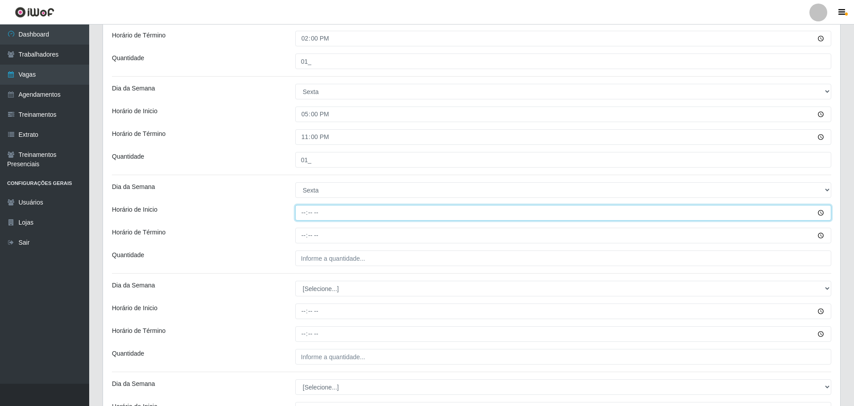
click at [302, 216] on input "Horário de Inicio" at bounding box center [563, 213] width 536 height 16
type input "16:00"
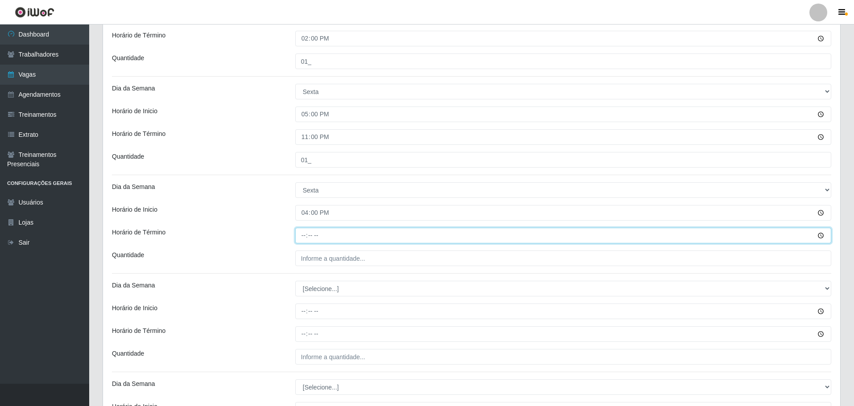
click at [303, 230] on input "Horário de Término" at bounding box center [563, 236] width 536 height 16
type input "22:00"
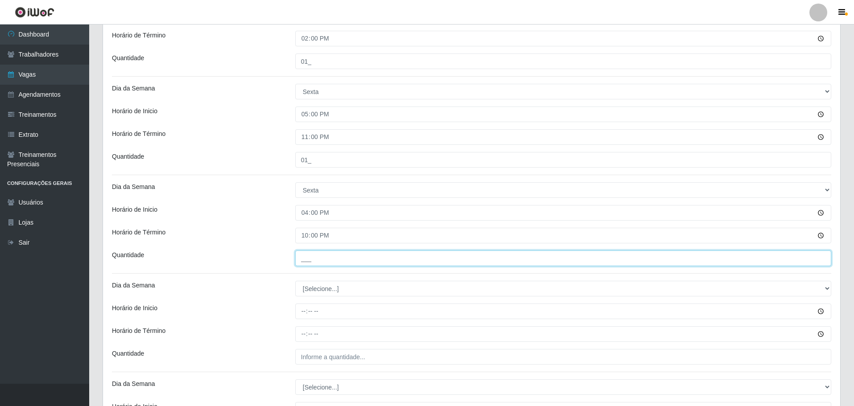
click at [317, 259] on input "___" at bounding box center [563, 259] width 536 height 16
type input "01_"
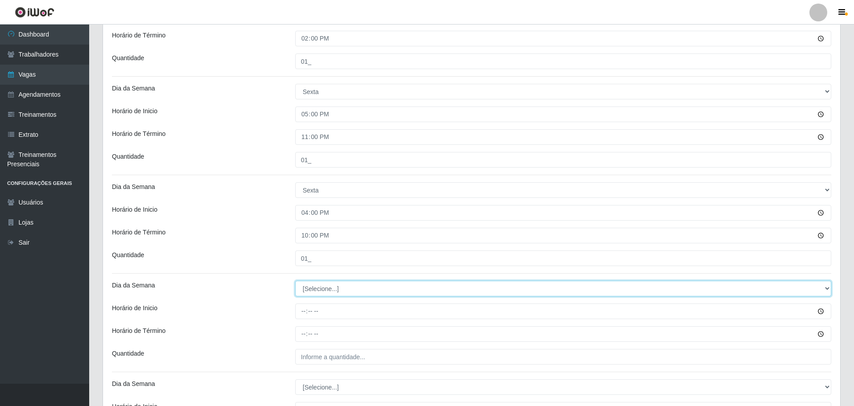
click at [338, 293] on select "[Selecione...] Segunda Terça Quarta Quinta Sexta Sábado Domingo" at bounding box center [563, 289] width 536 height 16
select select "6"
click at [295, 281] on select "[Selecione...] Segunda Terça Quarta Quinta Sexta Sábado Domingo" at bounding box center [563, 289] width 536 height 16
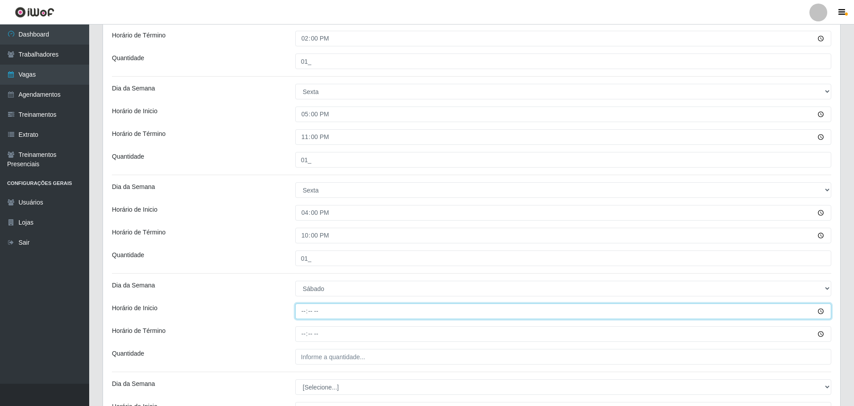
click at [303, 313] on input "Horário de Inicio" at bounding box center [563, 312] width 536 height 16
type input "17:00"
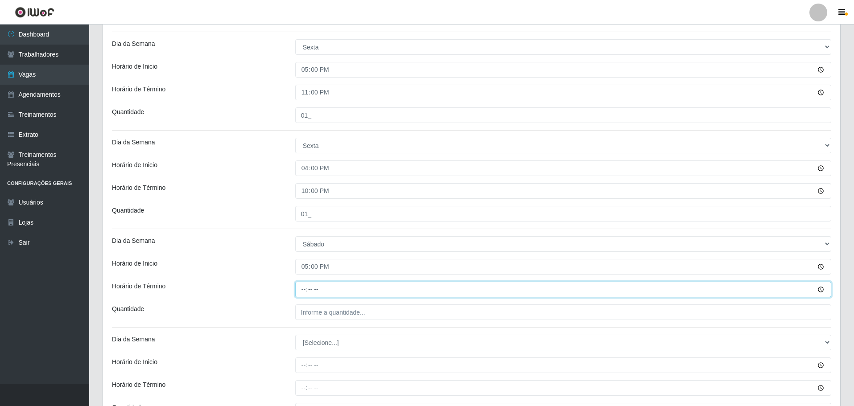
click at [300, 296] on input "Horário de Término" at bounding box center [563, 290] width 536 height 16
type input "23:00"
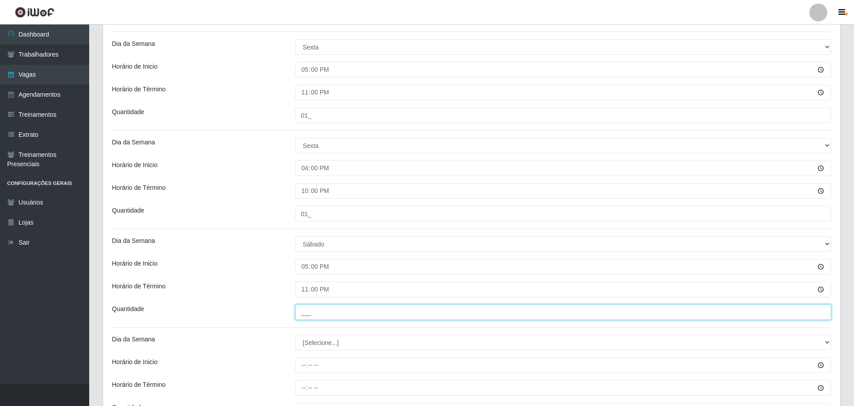
click at [305, 316] on input "___" at bounding box center [563, 313] width 536 height 16
type input "02_"
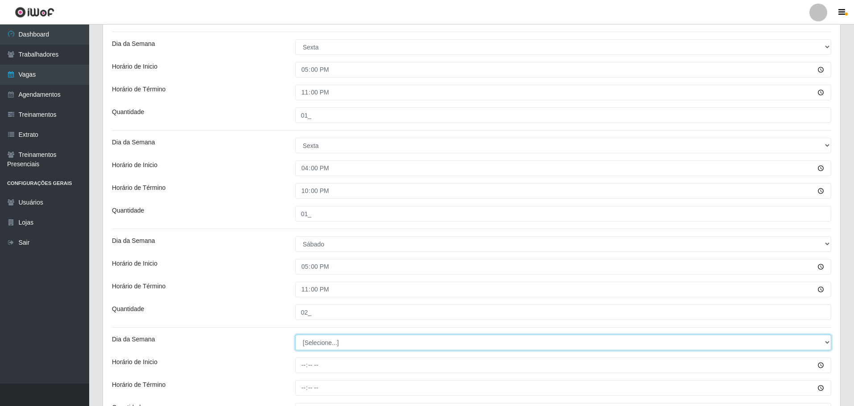
click at [331, 342] on select "[Selecione...] Segunda Terça Quarta Quinta Sexta Sábado Domingo" at bounding box center [563, 343] width 536 height 16
select select "6"
click at [295, 335] on select "[Selecione...] Segunda Terça Quarta Quinta Sexta Sábado Domingo" at bounding box center [563, 343] width 536 height 16
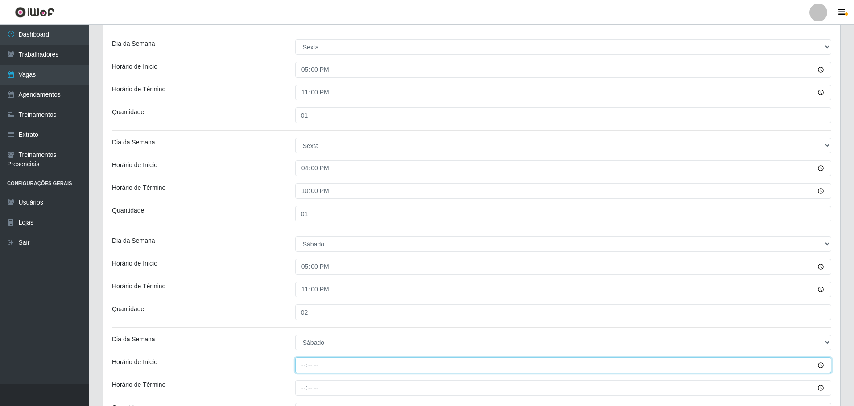
click at [305, 367] on input "Horário de Inicio" at bounding box center [563, 366] width 536 height 16
type input "16:00"
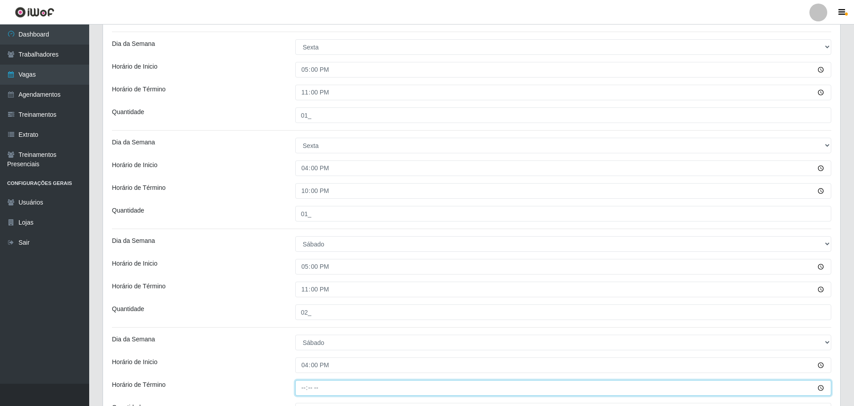
click at [300, 390] on input "Horário de Término" at bounding box center [563, 389] width 536 height 16
type input "22:00"
click at [276, 353] on div "Loja O Filezão - Centenário Função [Selecione...] Auxiliar de Estacionamento Au…" at bounding box center [472, 14] width 738 height 857
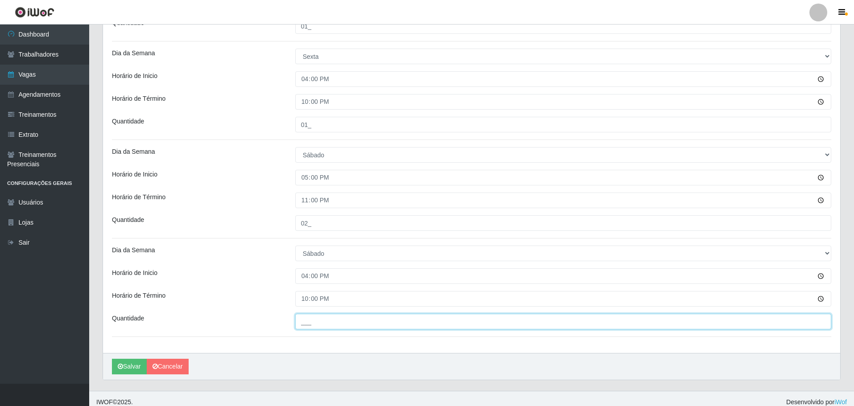
click at [311, 324] on input "___" at bounding box center [563, 322] width 536 height 16
type input "01_"
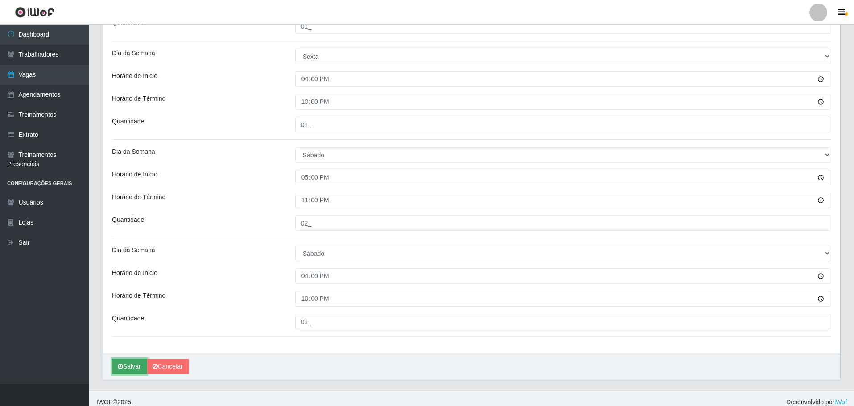
click at [129, 367] on button "Salvar" at bounding box center [129, 367] width 35 height 16
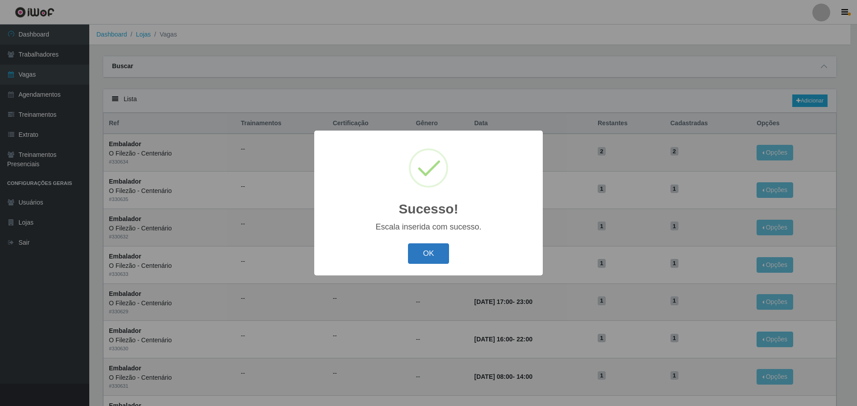
click at [434, 260] on button "OK" at bounding box center [428, 254] width 41 height 21
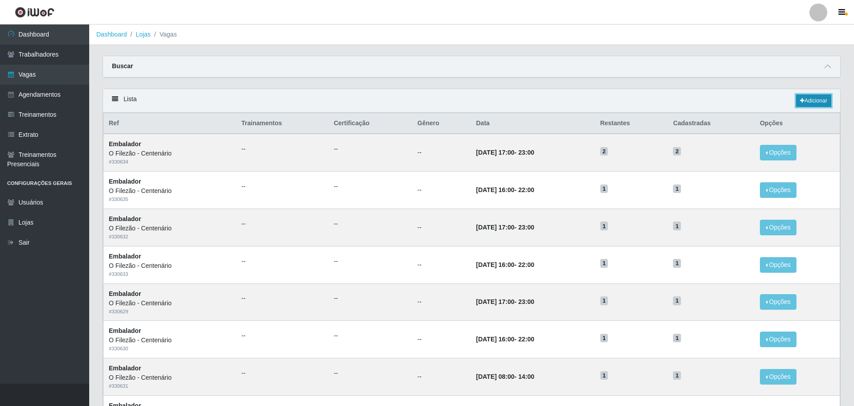
click at [811, 100] on link "Adicionar" at bounding box center [813, 101] width 35 height 12
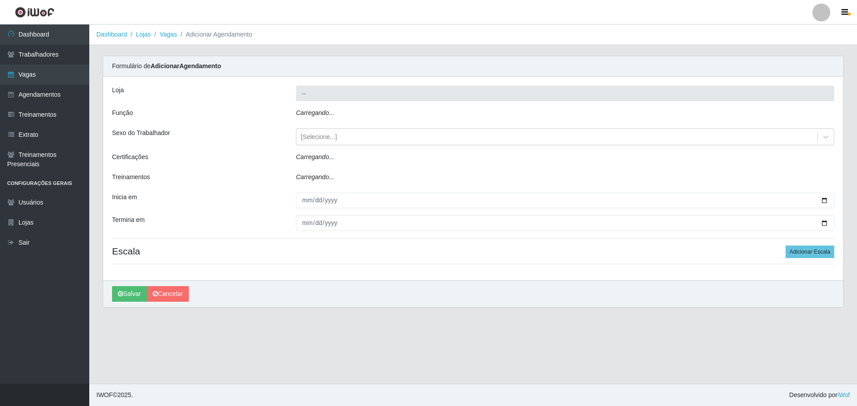
type input "O Filezão - Centenário"
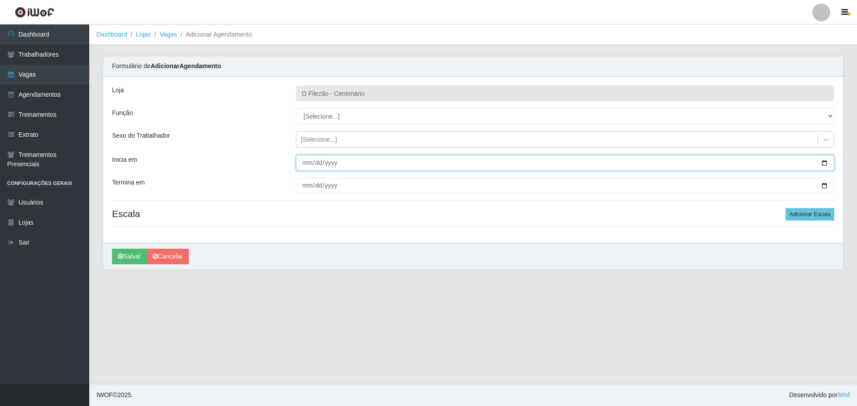
drag, startPoint x: 823, startPoint y: 161, endPoint x: 812, endPoint y: 163, distance: 11.0
click at [823, 160] on input "Inicia em" at bounding box center [565, 163] width 538 height 16
type input "[DATE]"
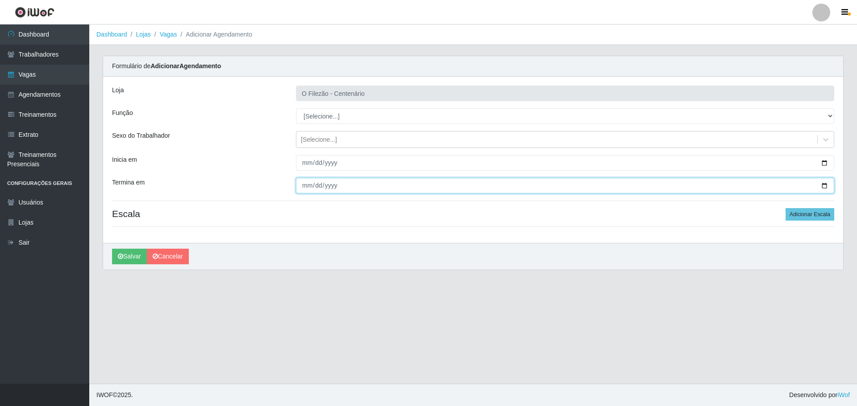
click at [826, 185] on input "Termina em" at bounding box center [565, 186] width 538 height 16
type input "[DATE]"
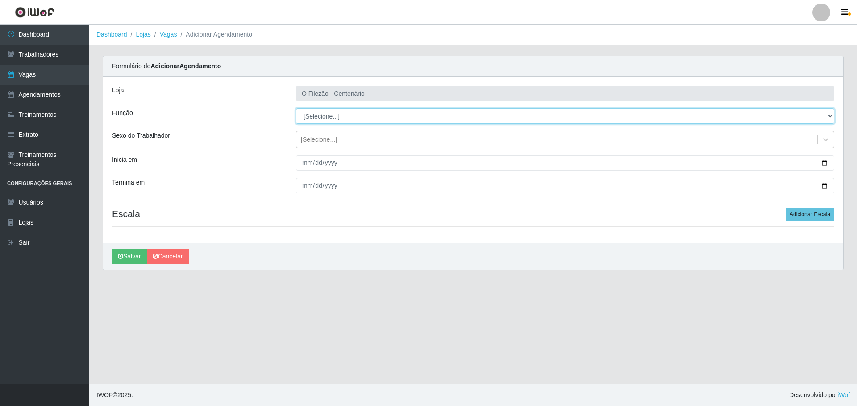
click at [323, 112] on select "[Selecione...] Auxiliar de Estacionamento Auxiliar de Estacionamento + Auxiliar…" at bounding box center [565, 116] width 538 height 16
select select "1"
click at [296, 108] on select "[Selecione...] Auxiliar de Estacionamento Auxiliar de Estacionamento + Auxiliar…" at bounding box center [565, 116] width 538 height 16
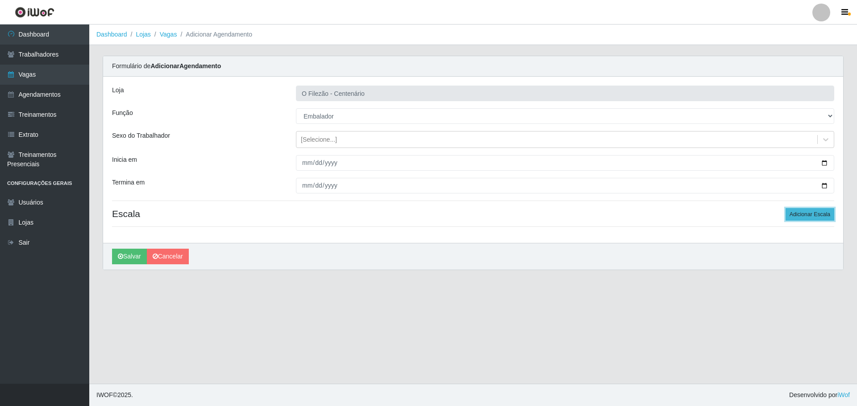
click at [822, 212] on button "Adicionar Escala" at bounding box center [809, 214] width 49 height 12
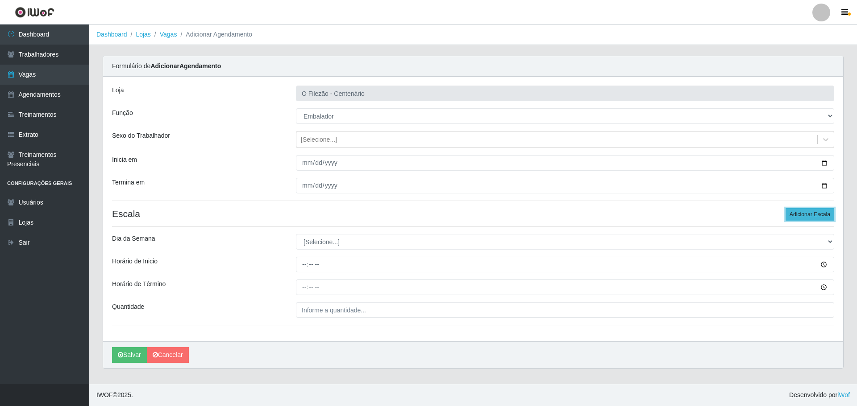
click at [822, 212] on button "Adicionar Escala" at bounding box center [809, 214] width 49 height 12
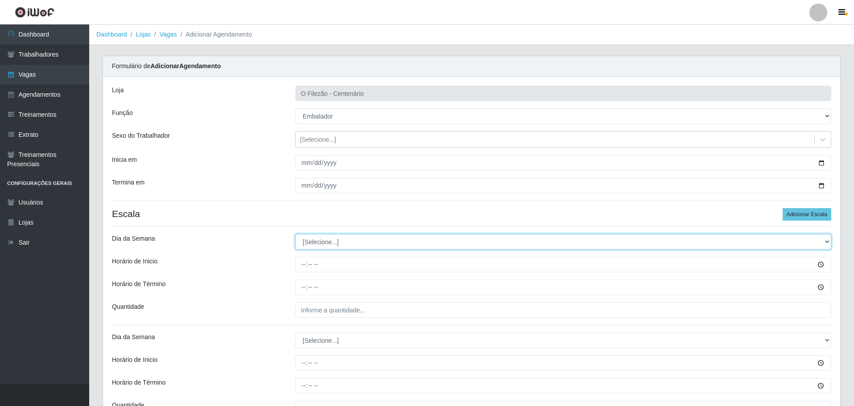
click at [321, 242] on select "[Selecione...] Segunda Terça Quarta Quinta Sexta Sábado Domingo" at bounding box center [563, 242] width 536 height 16
select select "6"
click at [295, 234] on select "[Selecione...] Segunda Terça Quarta Quinta Sexta Sábado Domingo" at bounding box center [563, 242] width 536 height 16
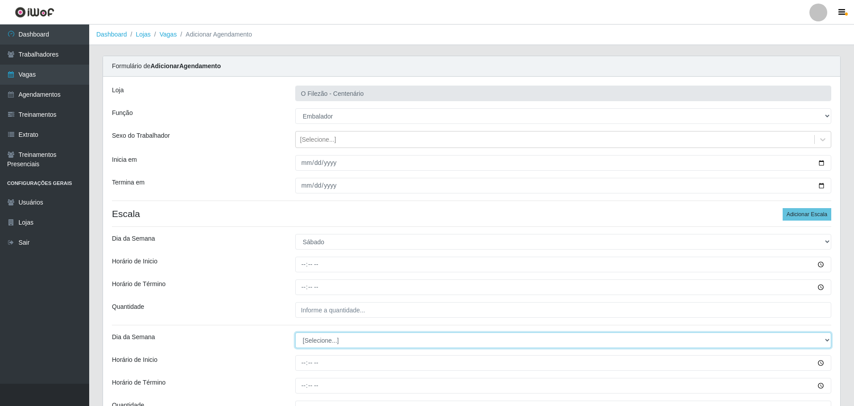
click at [335, 338] on select "[Selecione...] Segunda Terça Quarta Quinta Sexta Sábado Domingo" at bounding box center [563, 341] width 536 height 16
select select "6"
click at [295, 333] on select "[Selecione...] Segunda Terça Quarta Quinta Sexta Sábado Domingo" at bounding box center [563, 341] width 536 height 16
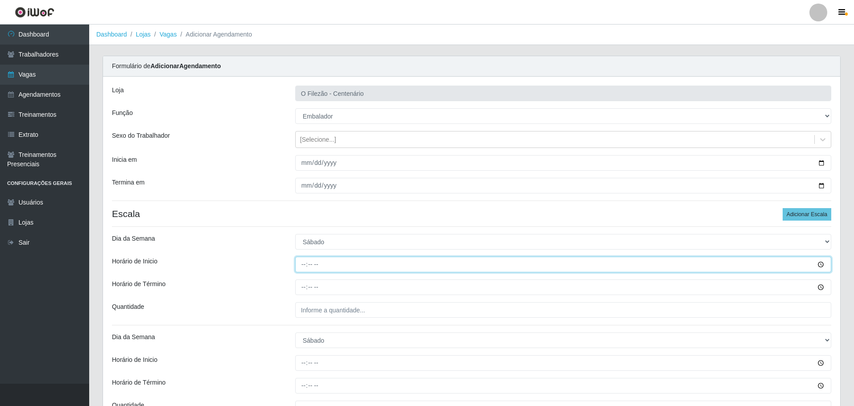
click at [303, 267] on input "Horário de Inicio" at bounding box center [563, 265] width 536 height 16
type input "08:00"
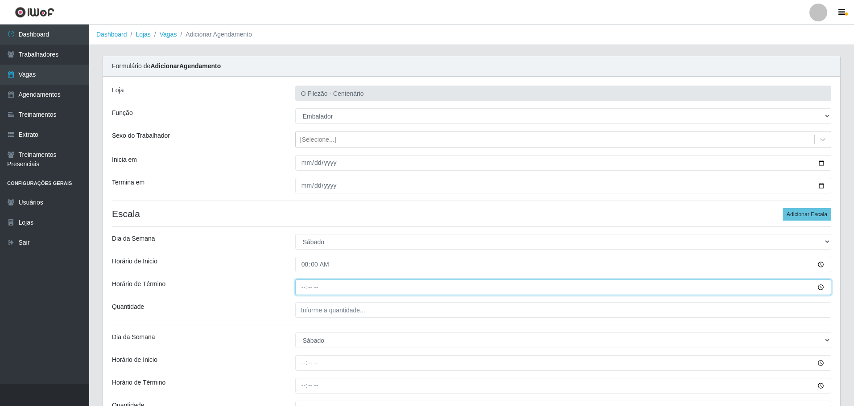
click at [302, 289] on input "Horário de Término" at bounding box center [563, 288] width 536 height 16
type input "14:00"
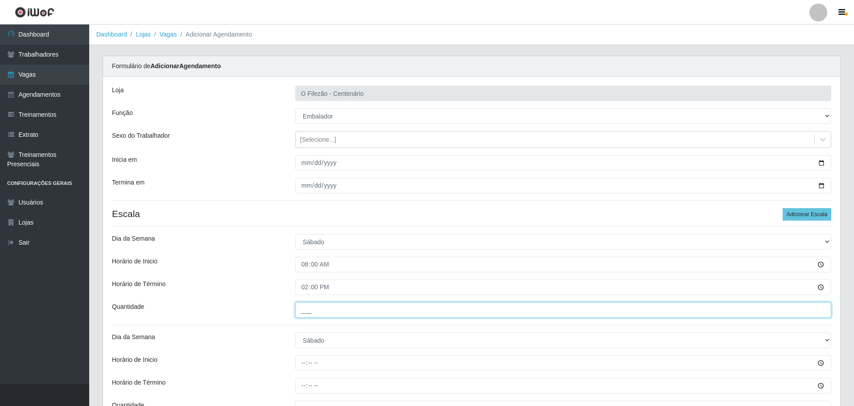
click at [303, 317] on input "___" at bounding box center [563, 311] width 536 height 16
type input "01_"
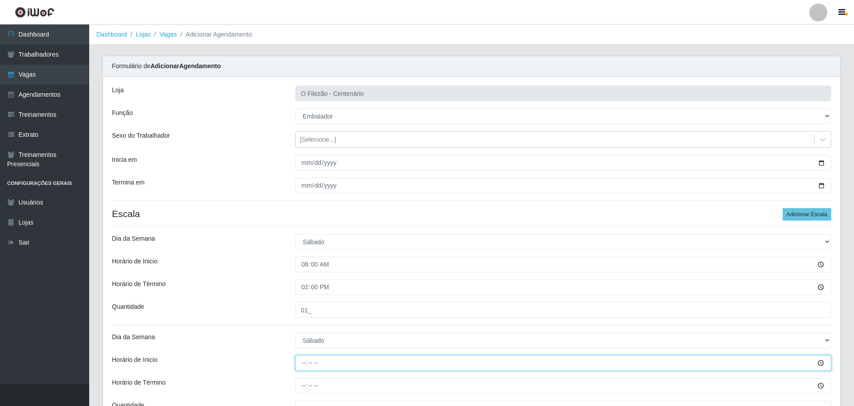
click at [303, 359] on input "Horário de Inicio" at bounding box center [563, 364] width 536 height 16
type input "09:00"
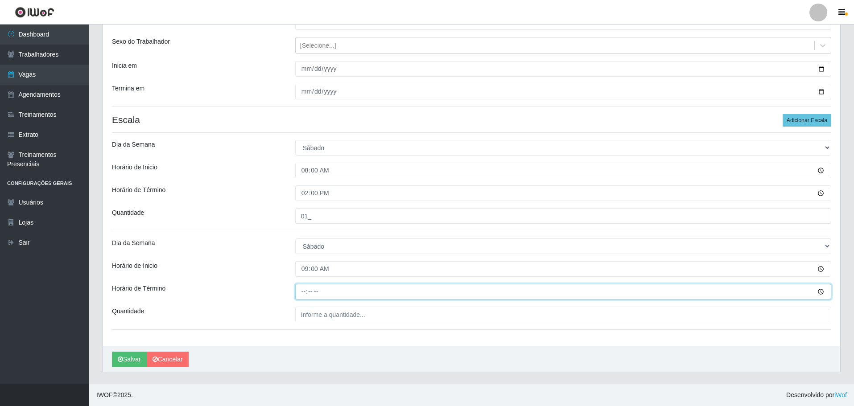
click at [299, 294] on input "Horário de Término" at bounding box center [563, 292] width 536 height 16
type input "15:00"
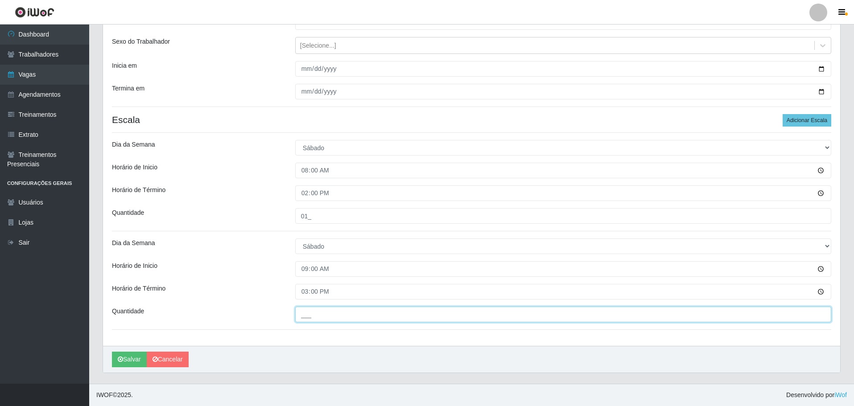
click at [316, 316] on input "___" at bounding box center [563, 315] width 536 height 16
type input "01_"
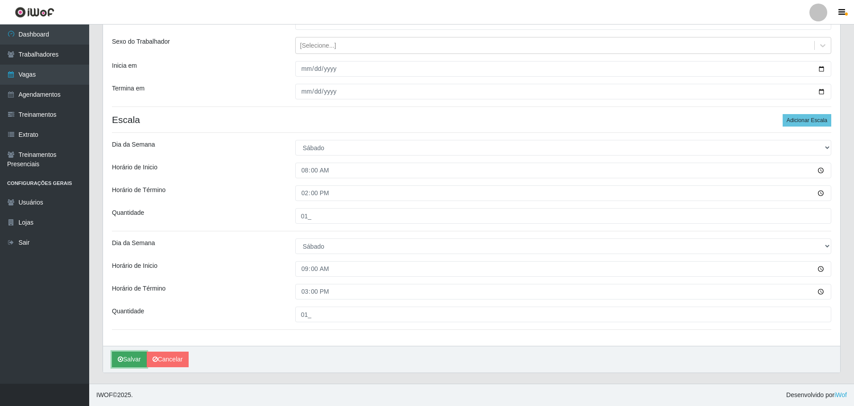
click at [126, 361] on button "Salvar" at bounding box center [129, 360] width 35 height 16
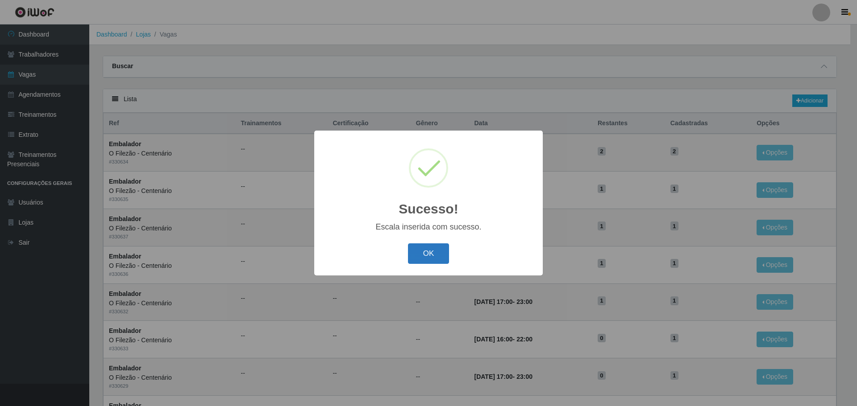
click at [429, 260] on button "OK" at bounding box center [428, 254] width 41 height 21
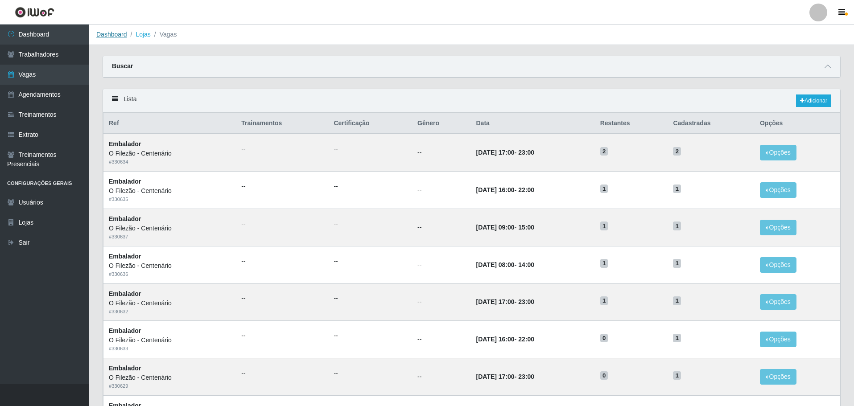
click at [112, 32] on link "Dashboard" at bounding box center [111, 34] width 31 height 7
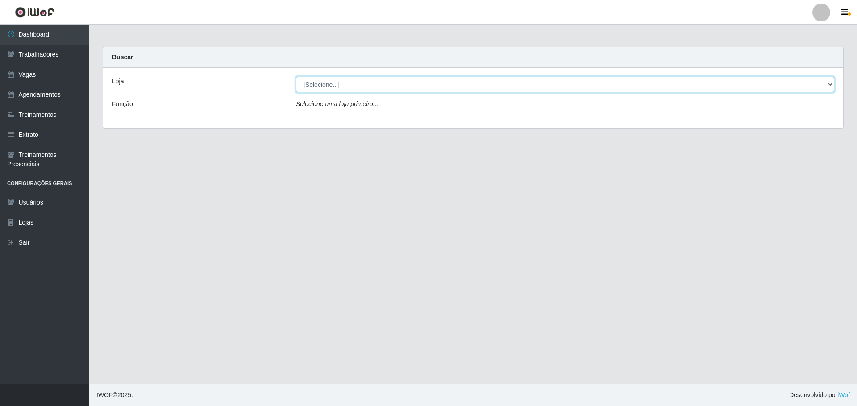
click at [348, 86] on select "[Selecione...] Minimercado Filezão O Filezão - Centenário" at bounding box center [565, 85] width 538 height 16
select select "203"
click at [296, 77] on select "[Selecione...] Minimercado Filezão O Filezão - Centenário" at bounding box center [565, 85] width 538 height 16
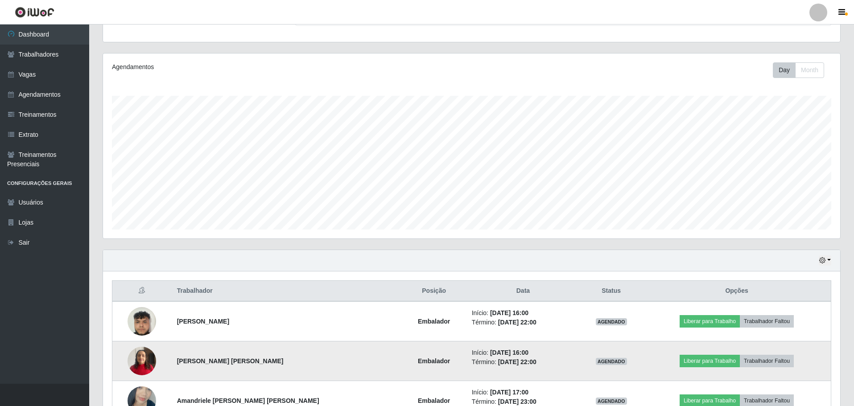
scroll to position [186, 0]
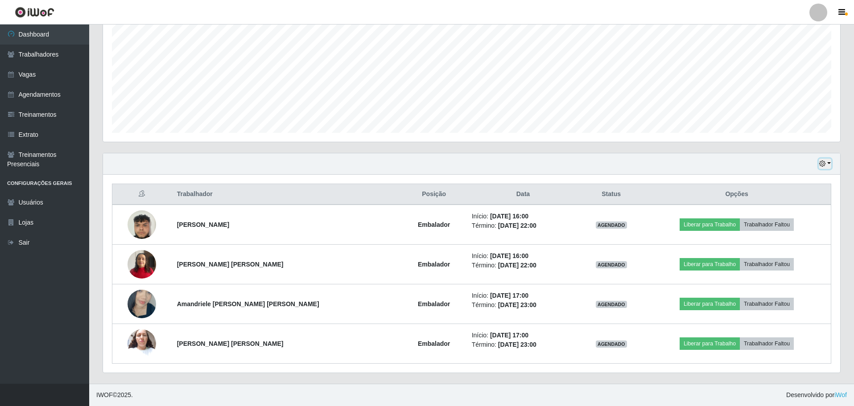
click at [827, 162] on button "button" at bounding box center [825, 164] width 12 height 10
click at [793, 216] on button "3 dias" at bounding box center [796, 217] width 70 height 19
